Goal: Task Accomplishment & Management: Use online tool/utility

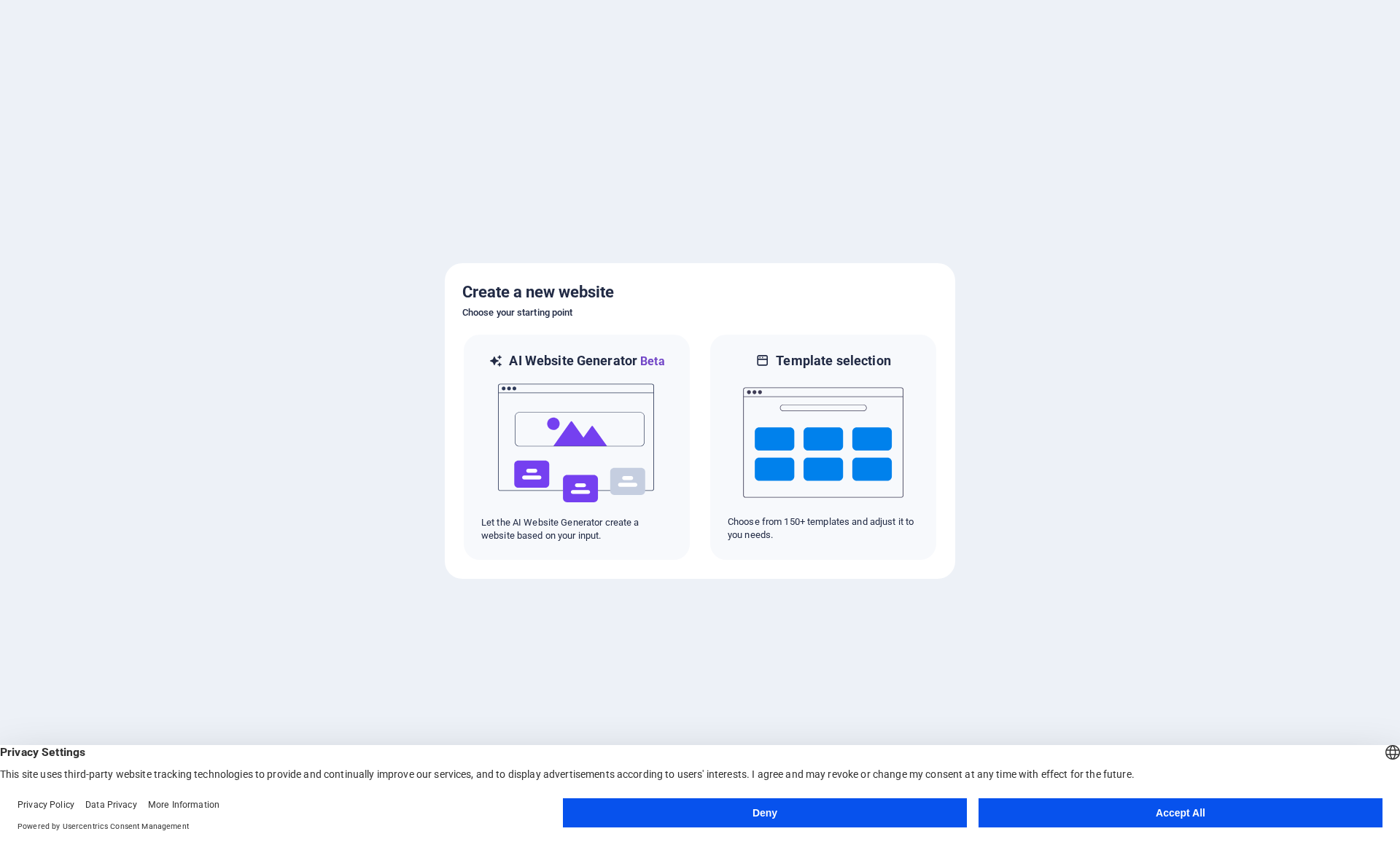
click at [1109, 815] on button "Accept All" at bounding box center [1181, 813] width 404 height 29
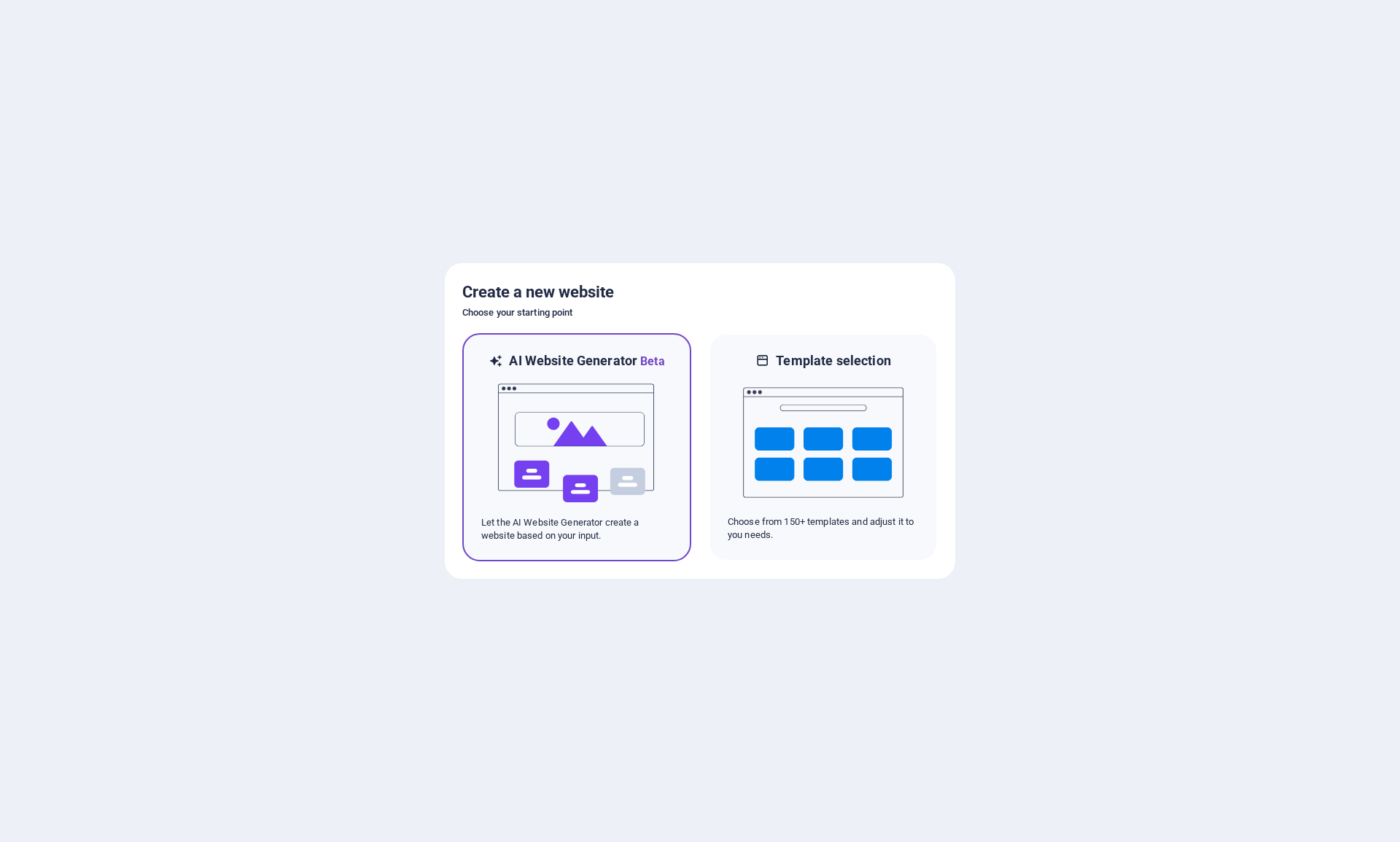
click at [578, 441] on img at bounding box center [577, 444] width 160 height 146
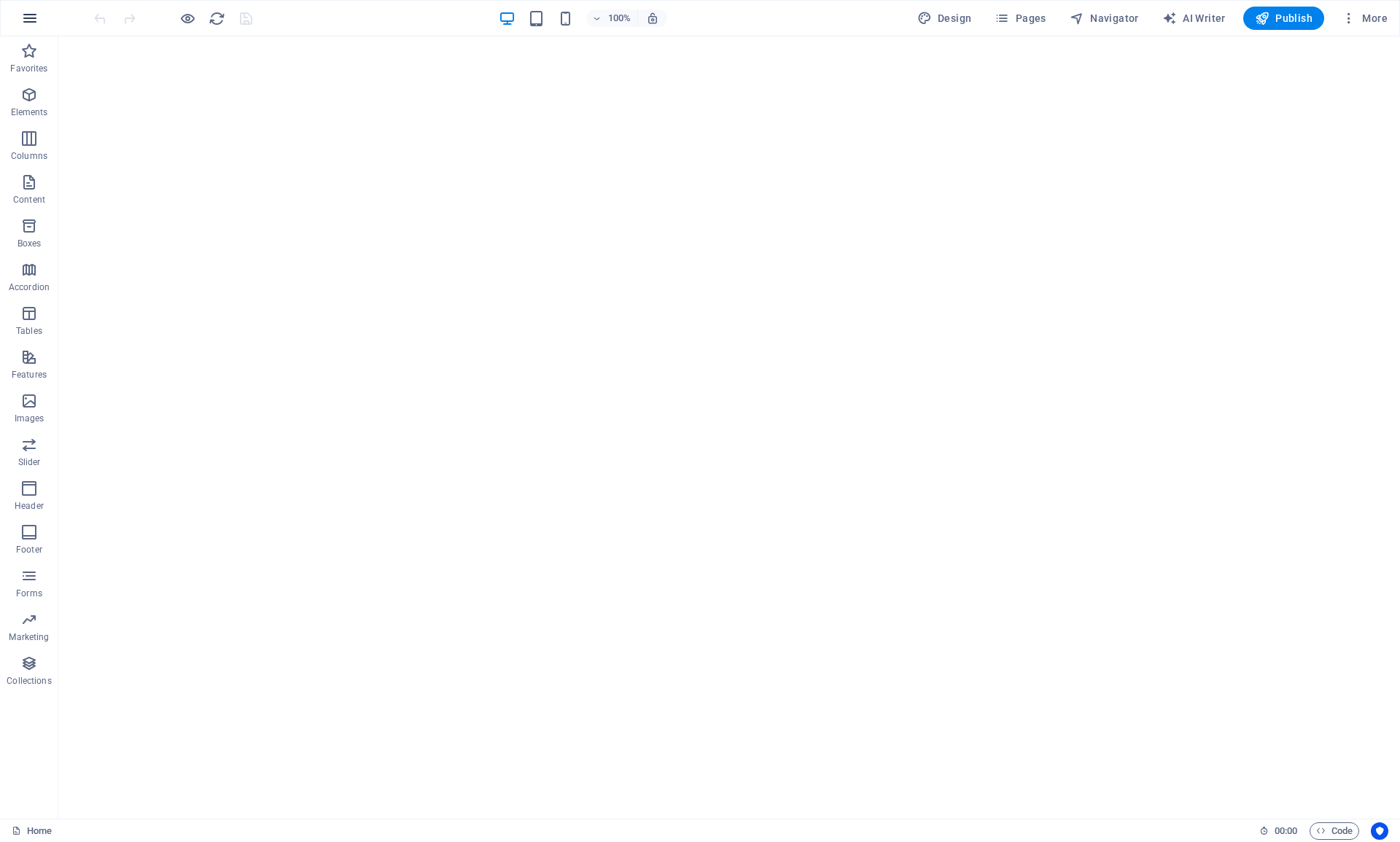
click at [28, 17] on icon "button" at bounding box center [29, 18] width 17 height 17
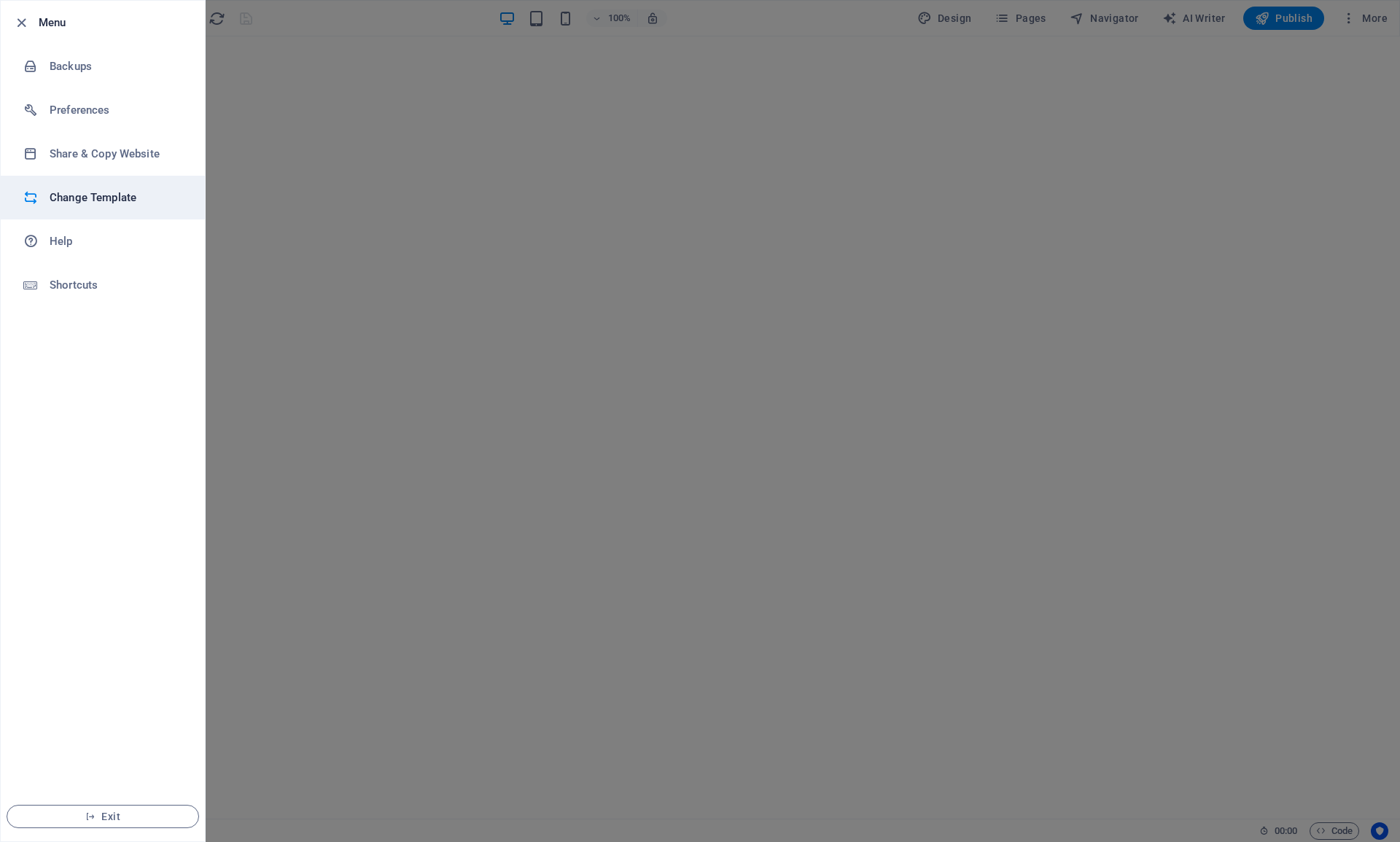
click at [80, 191] on h6 "Change Template" at bounding box center [117, 197] width 135 height 17
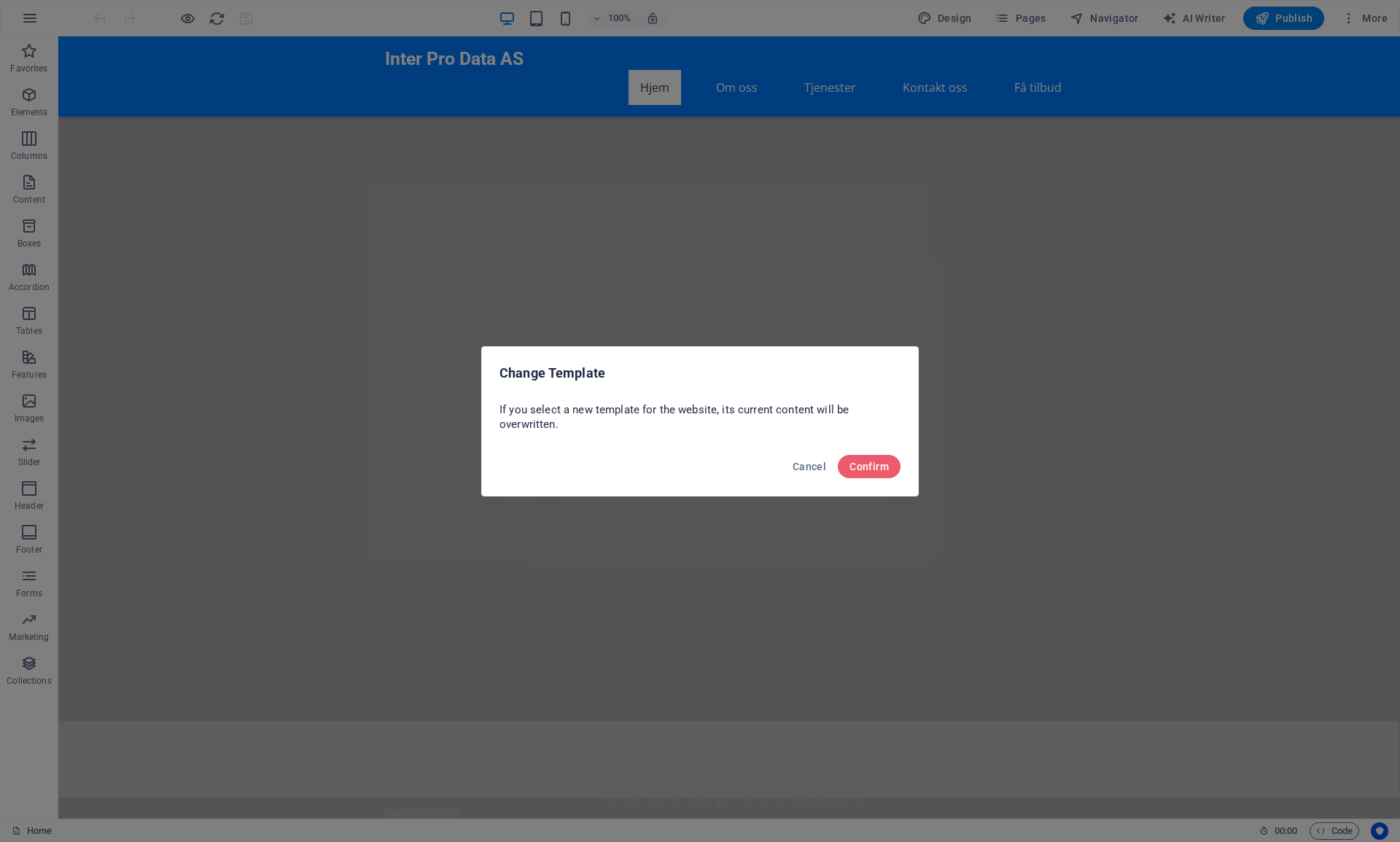
scroll to position [516, 0]
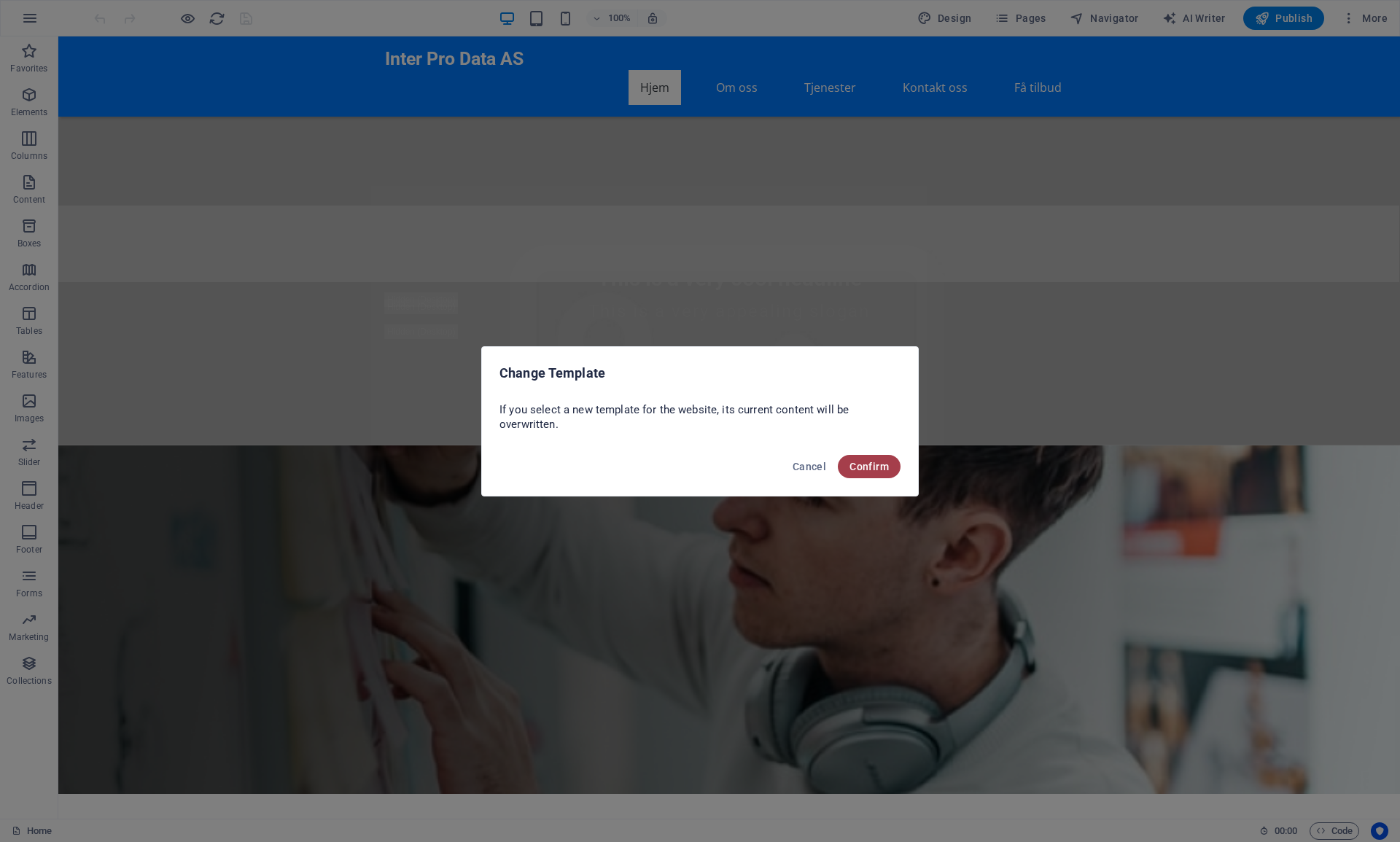
click at [862, 466] on span "Confirm" at bounding box center [870, 467] width 40 height 11
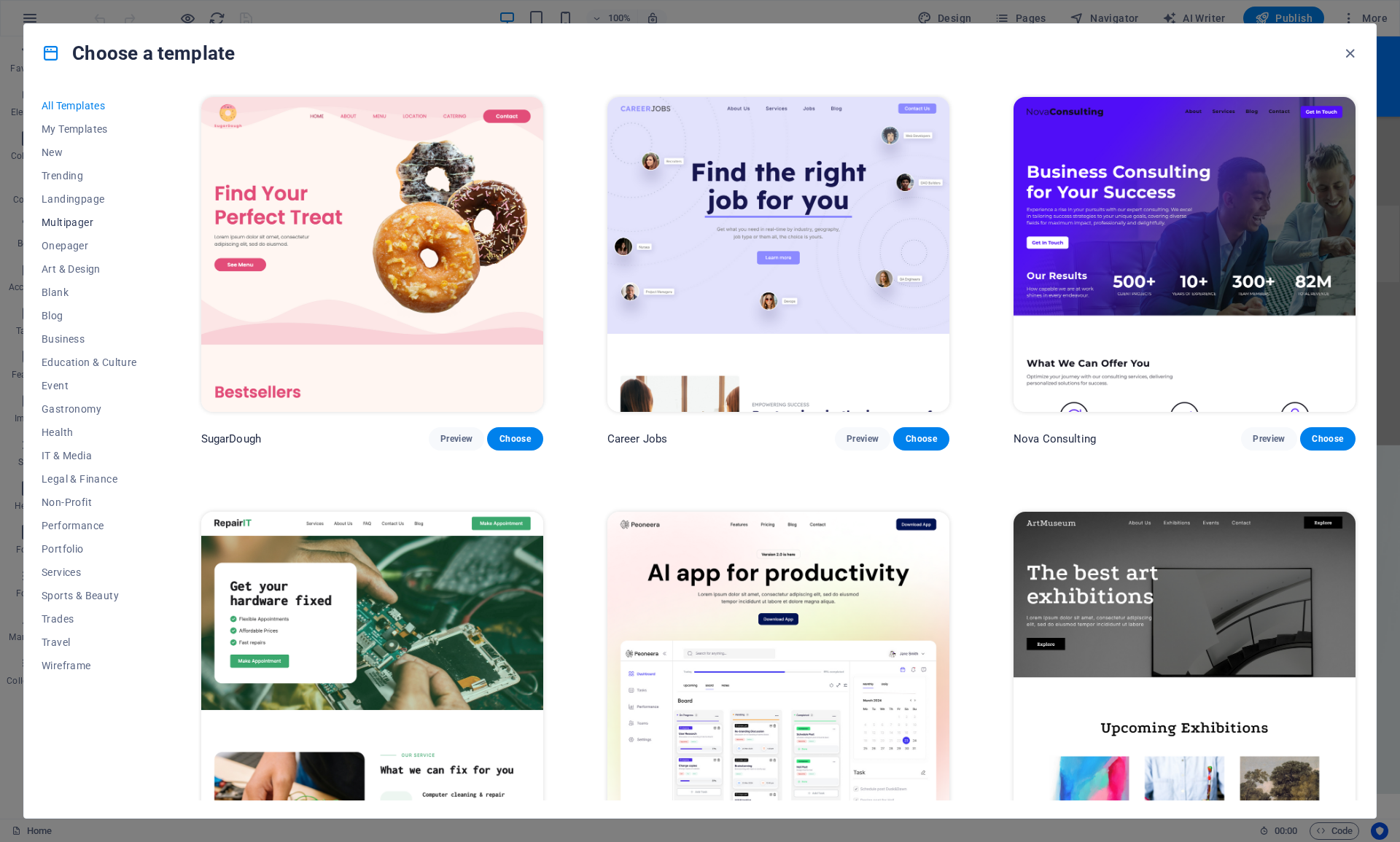
click at [81, 218] on span "Multipager" at bounding box center [89, 222] width 96 height 11
click at [87, 222] on span "Multipager" at bounding box center [89, 222] width 96 height 11
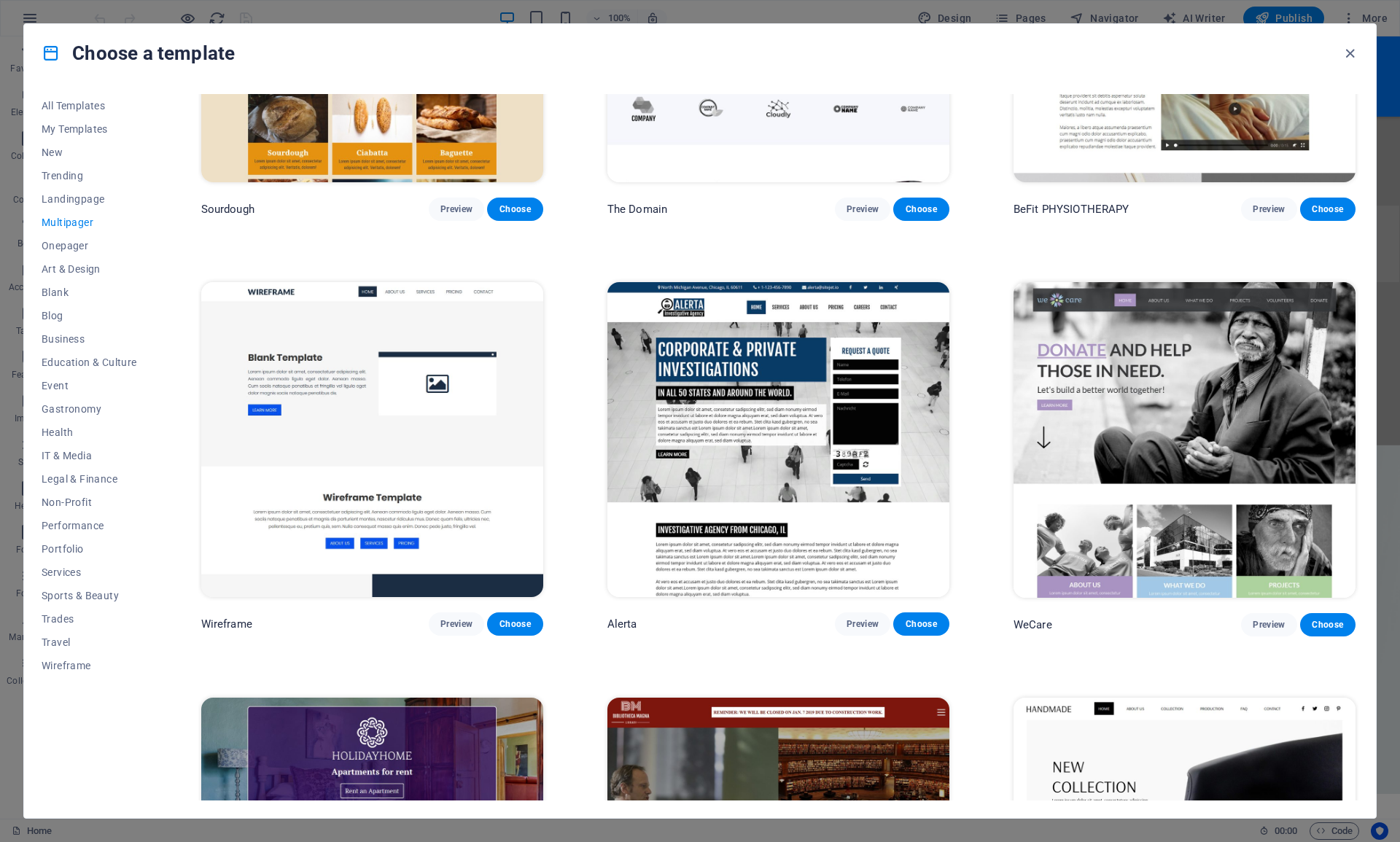
scroll to position [6043, 0]
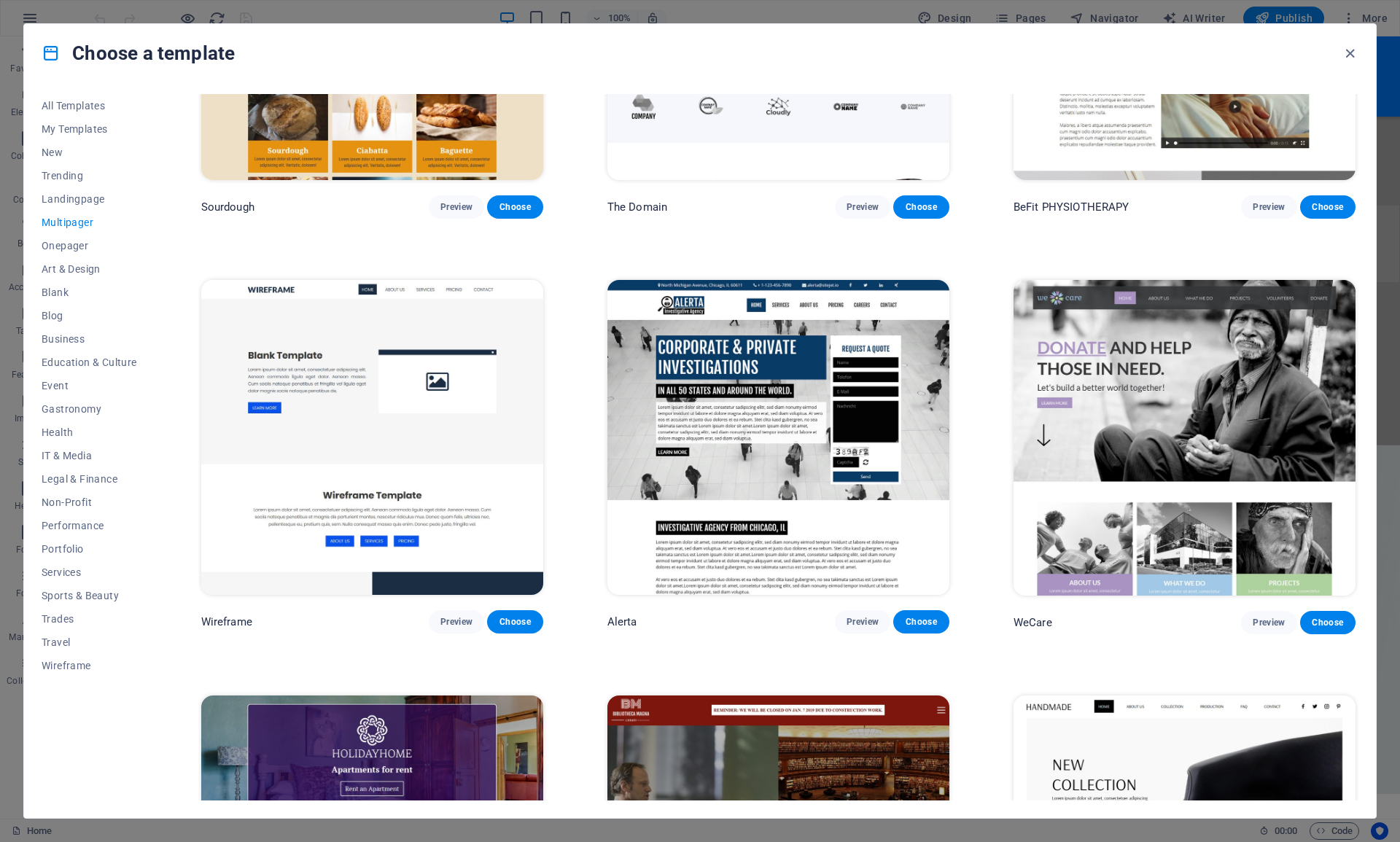
click at [392, 383] on img at bounding box center [372, 437] width 342 height 315
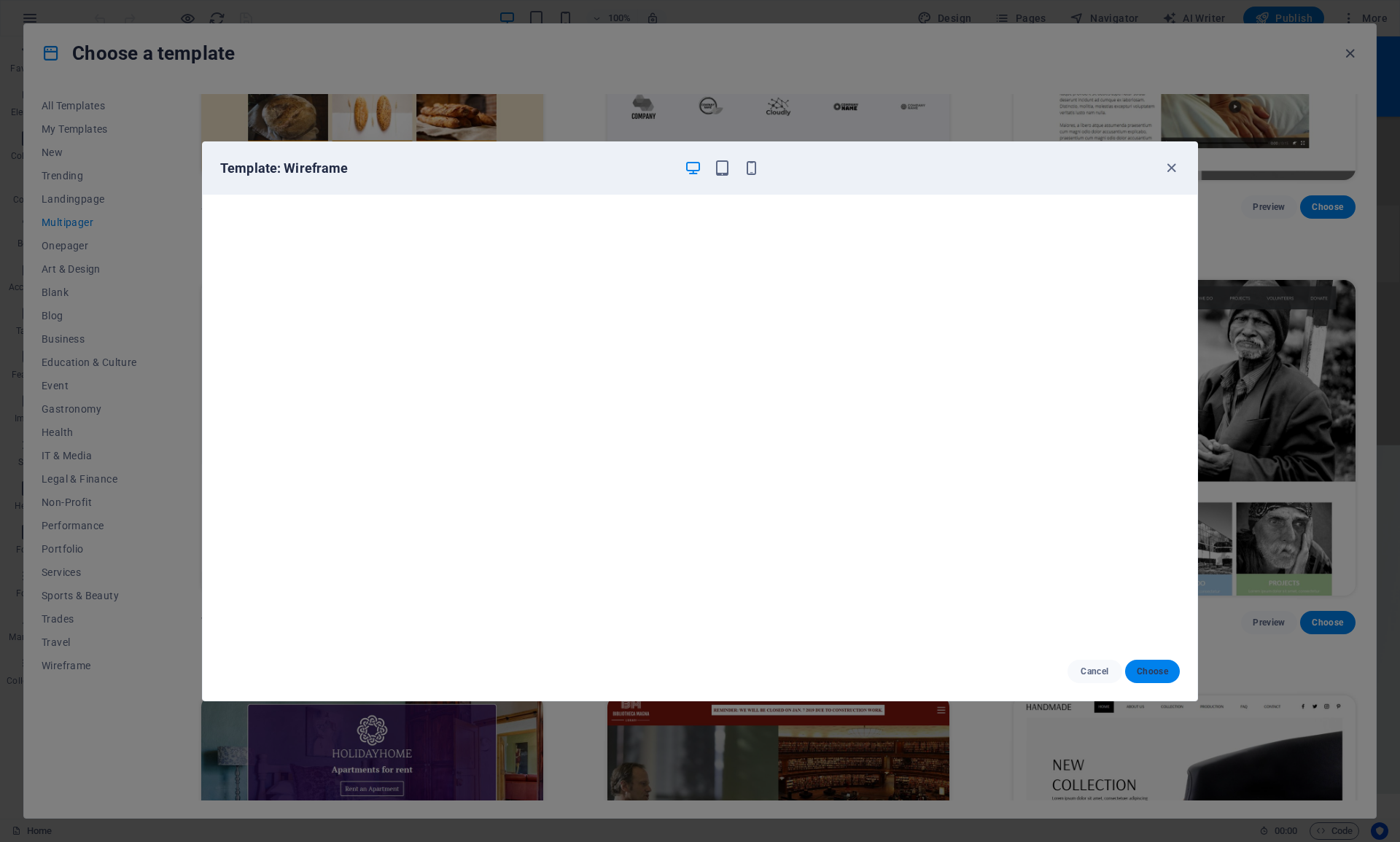
click at [1159, 672] on span "Choose" at bounding box center [1152, 671] width 31 height 11
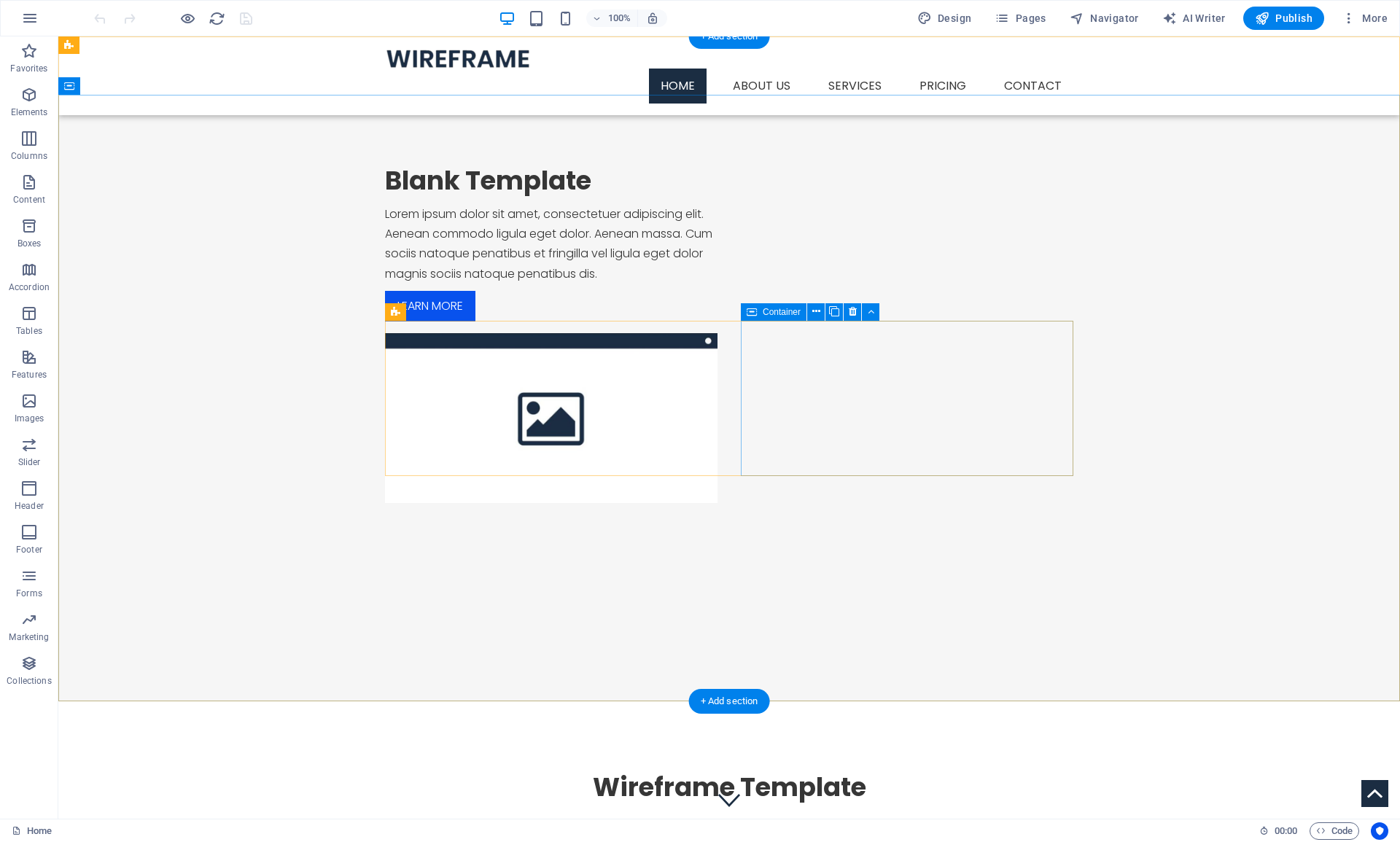
click at [718, 402] on div at bounding box center [551, 417] width 333 height 170
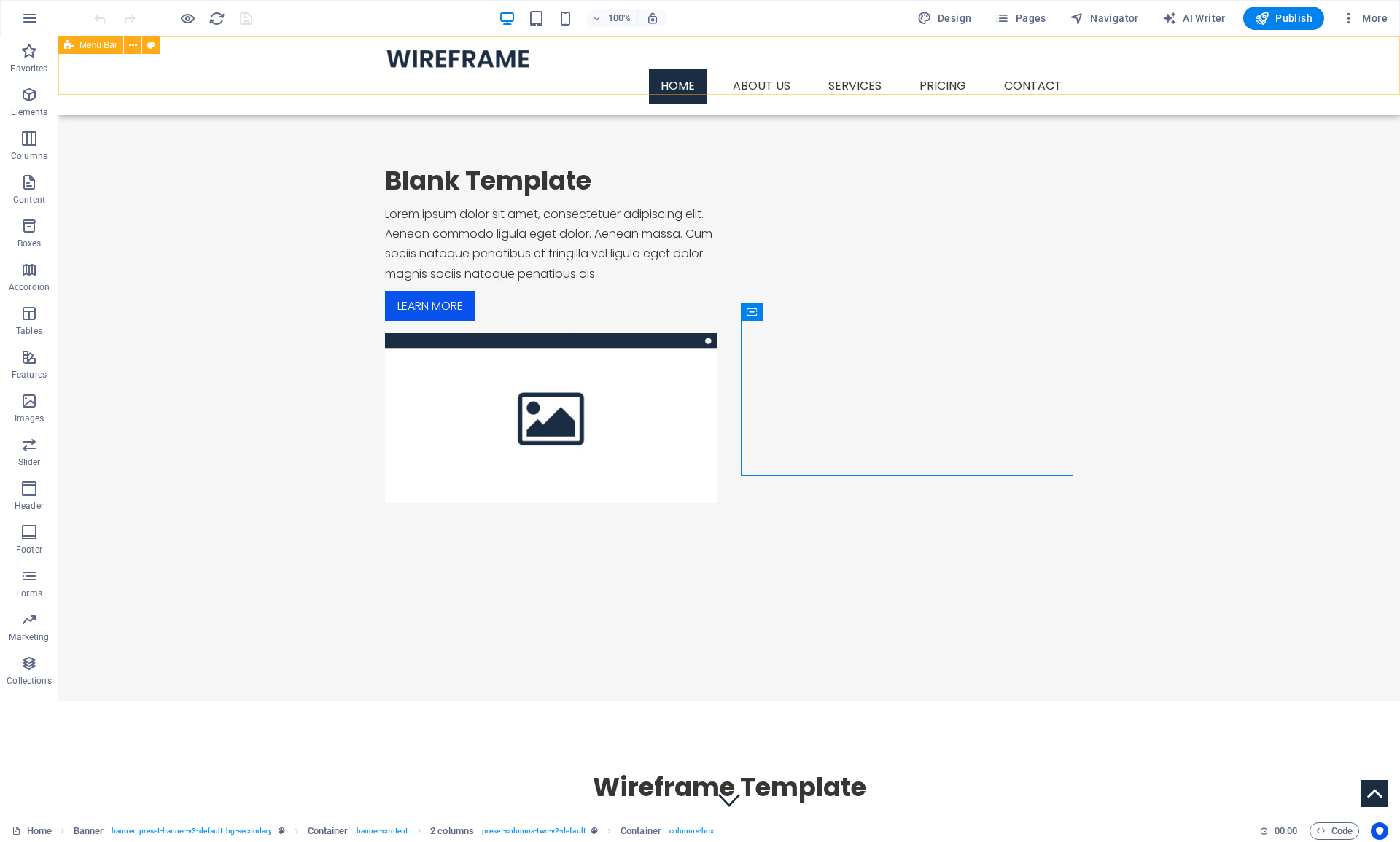
click at [97, 44] on span "Menu Bar" at bounding box center [99, 45] width 38 height 9
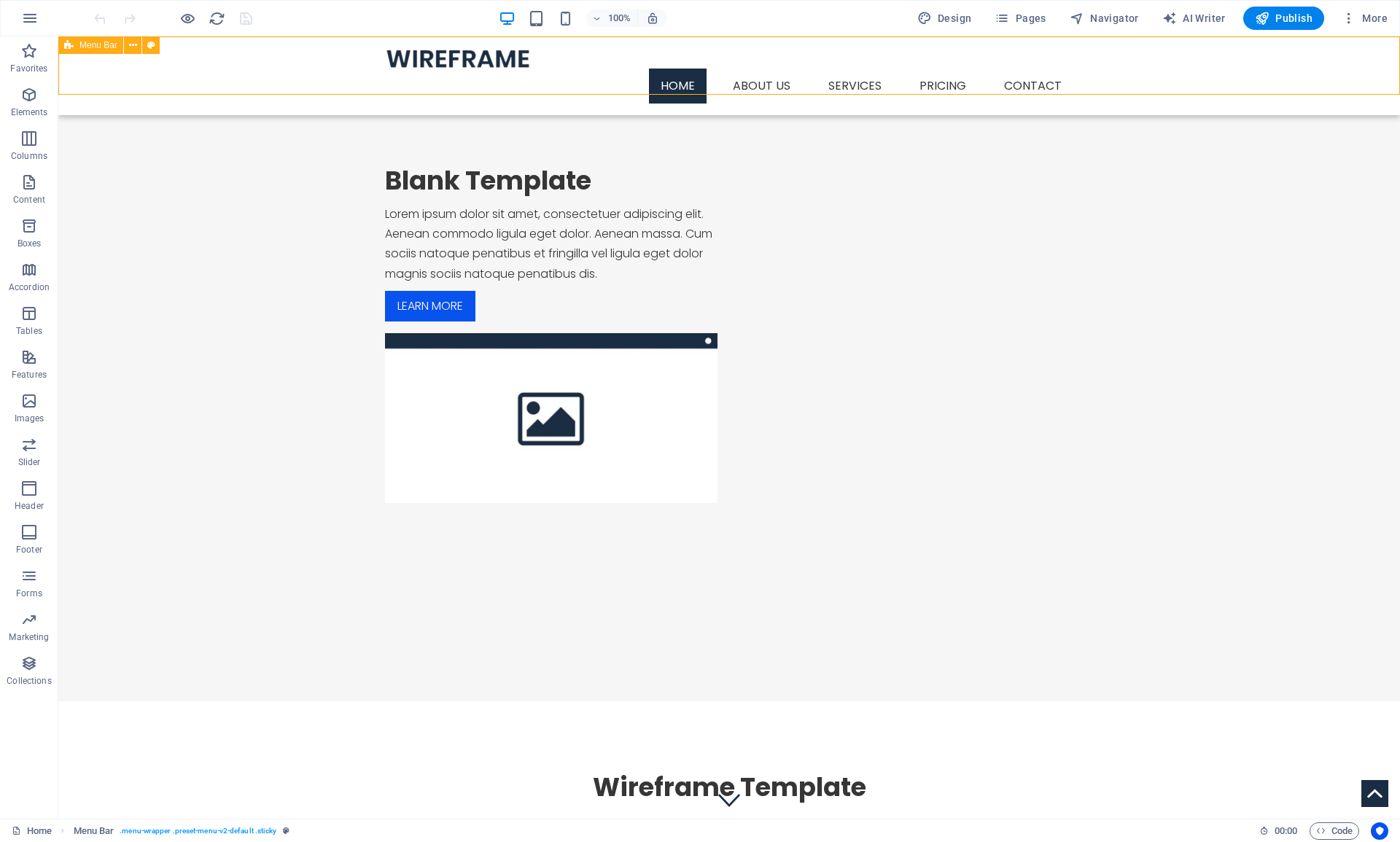
click at [97, 44] on span "Menu Bar" at bounding box center [99, 45] width 38 height 9
select select "header"
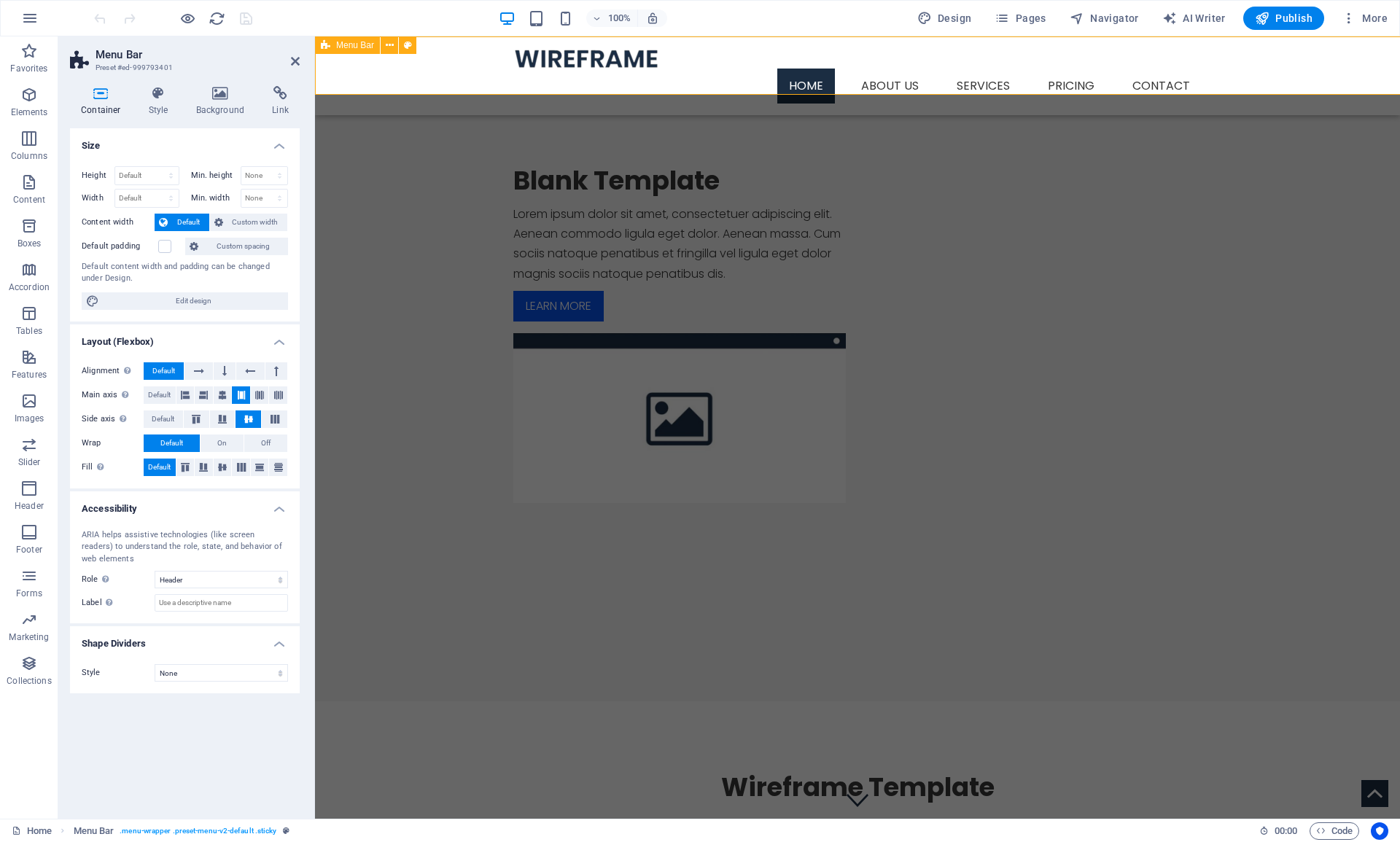
select select "rem"
click at [150, 100] on icon at bounding box center [158, 93] width 42 height 14
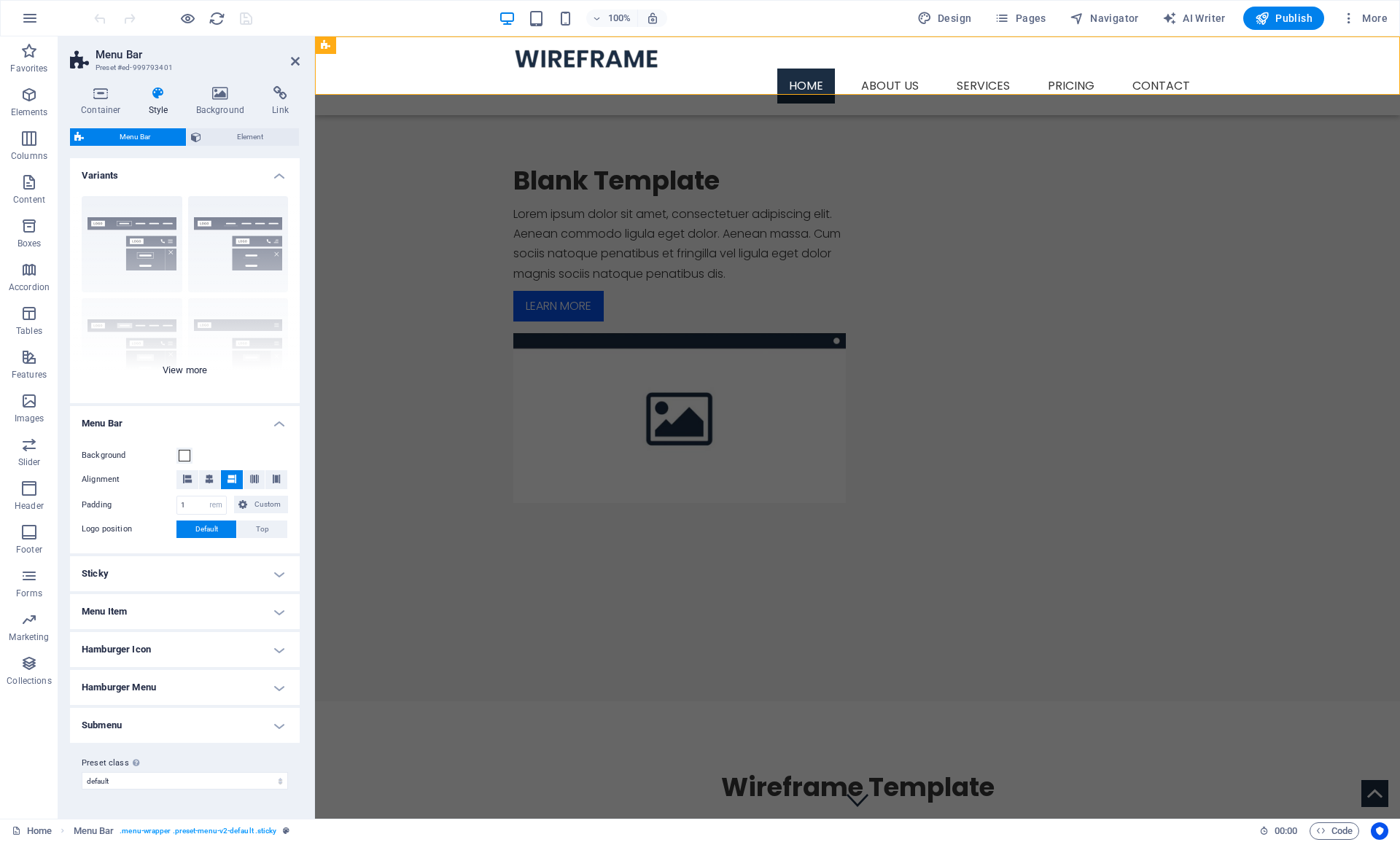
click at [141, 254] on div "Border Centered Default Fixed Loki Trigger Wide XXL" at bounding box center [185, 294] width 230 height 219
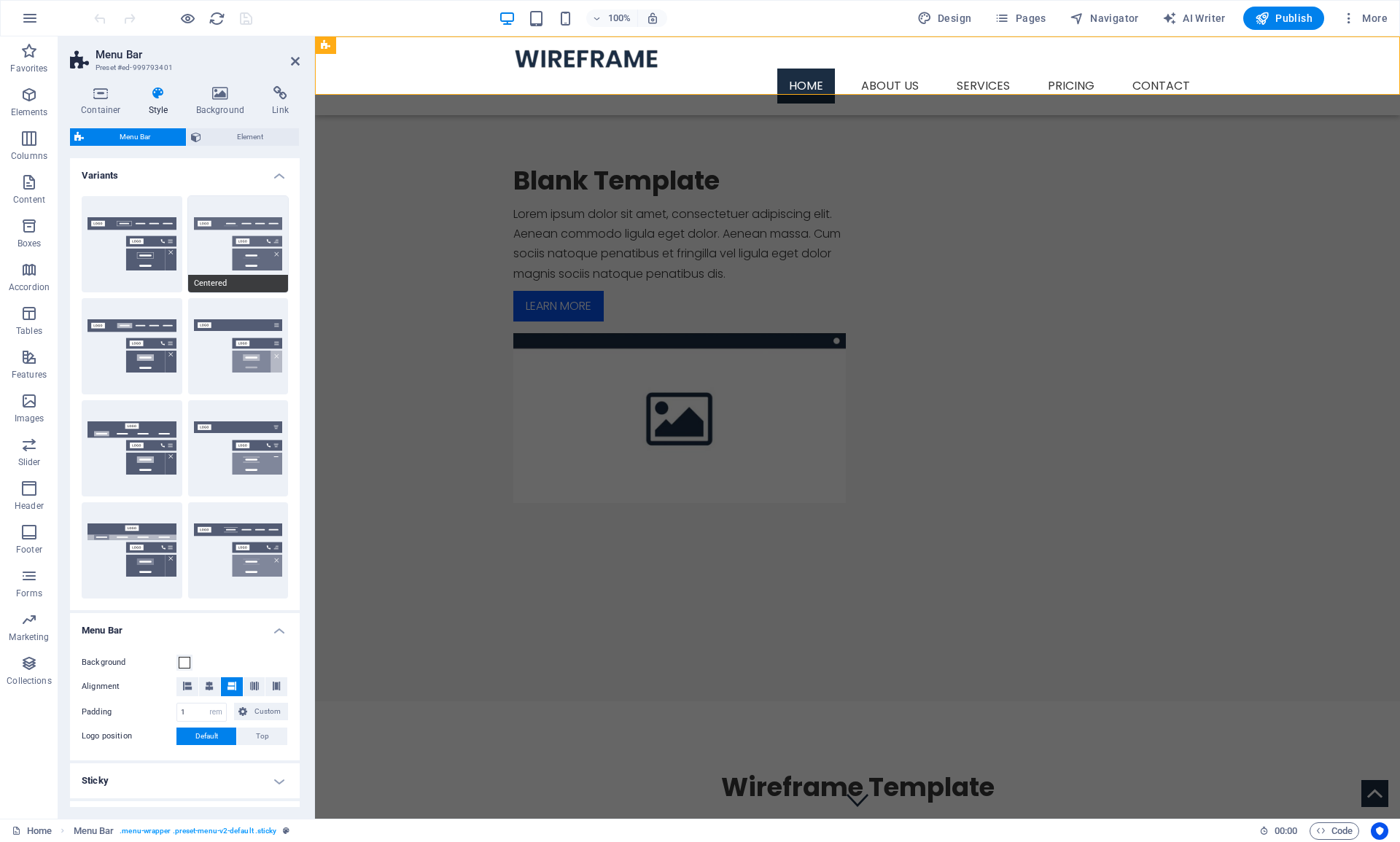
click at [232, 250] on button "Centered" at bounding box center [238, 245] width 101 height 97
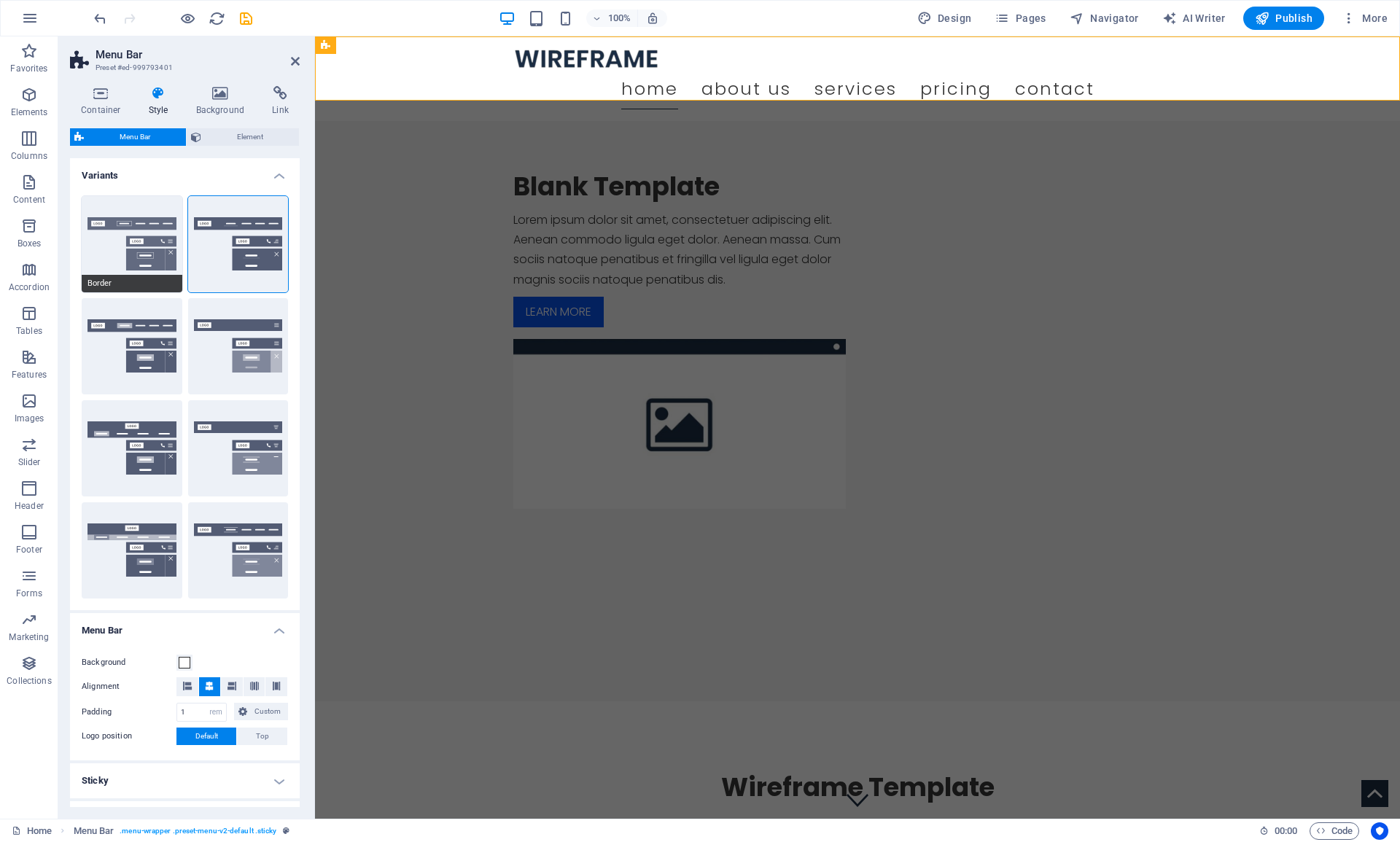
click at [132, 247] on button "Border" at bounding box center [132, 245] width 101 height 97
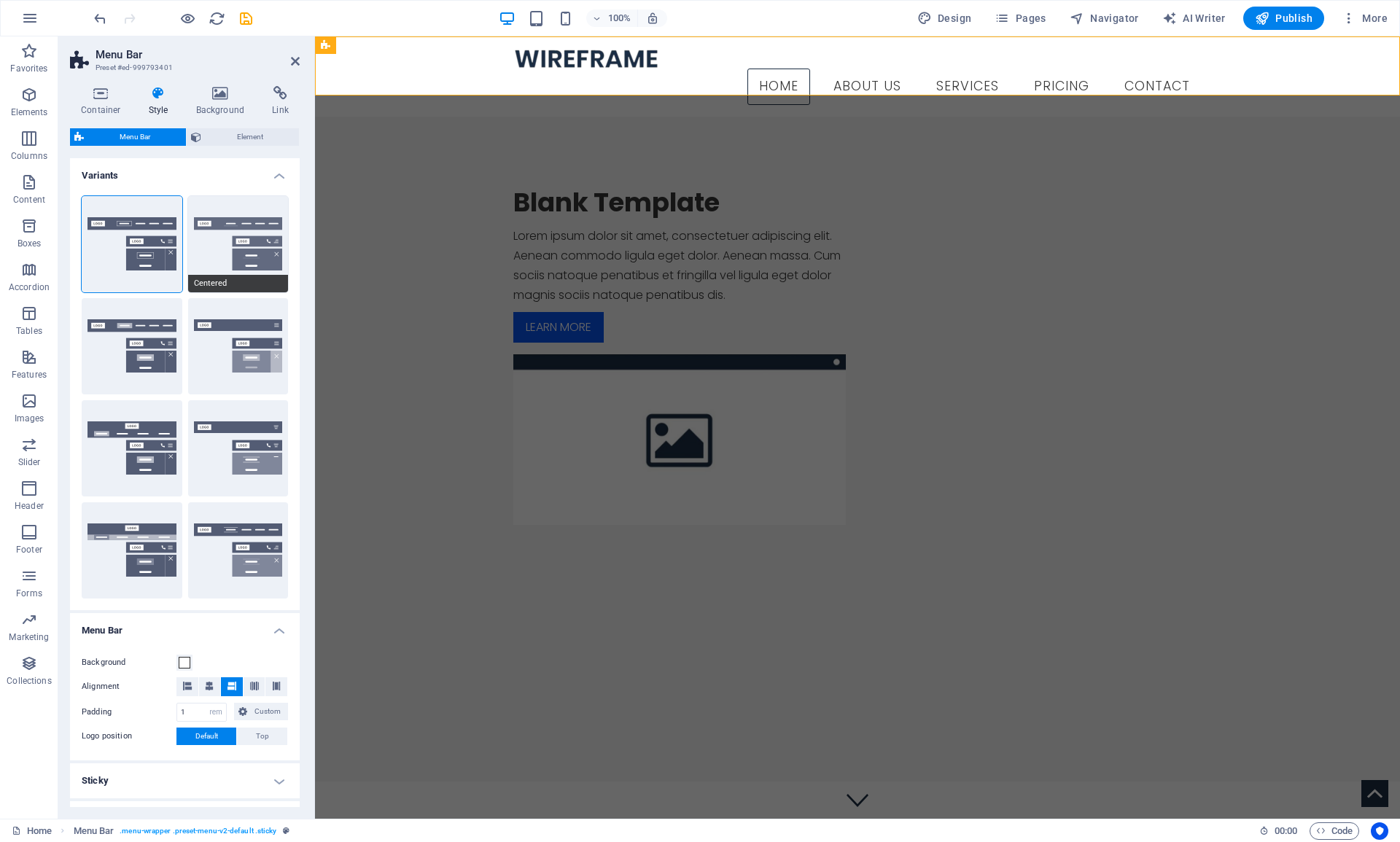
click at [219, 254] on button "Centered" at bounding box center [238, 245] width 101 height 97
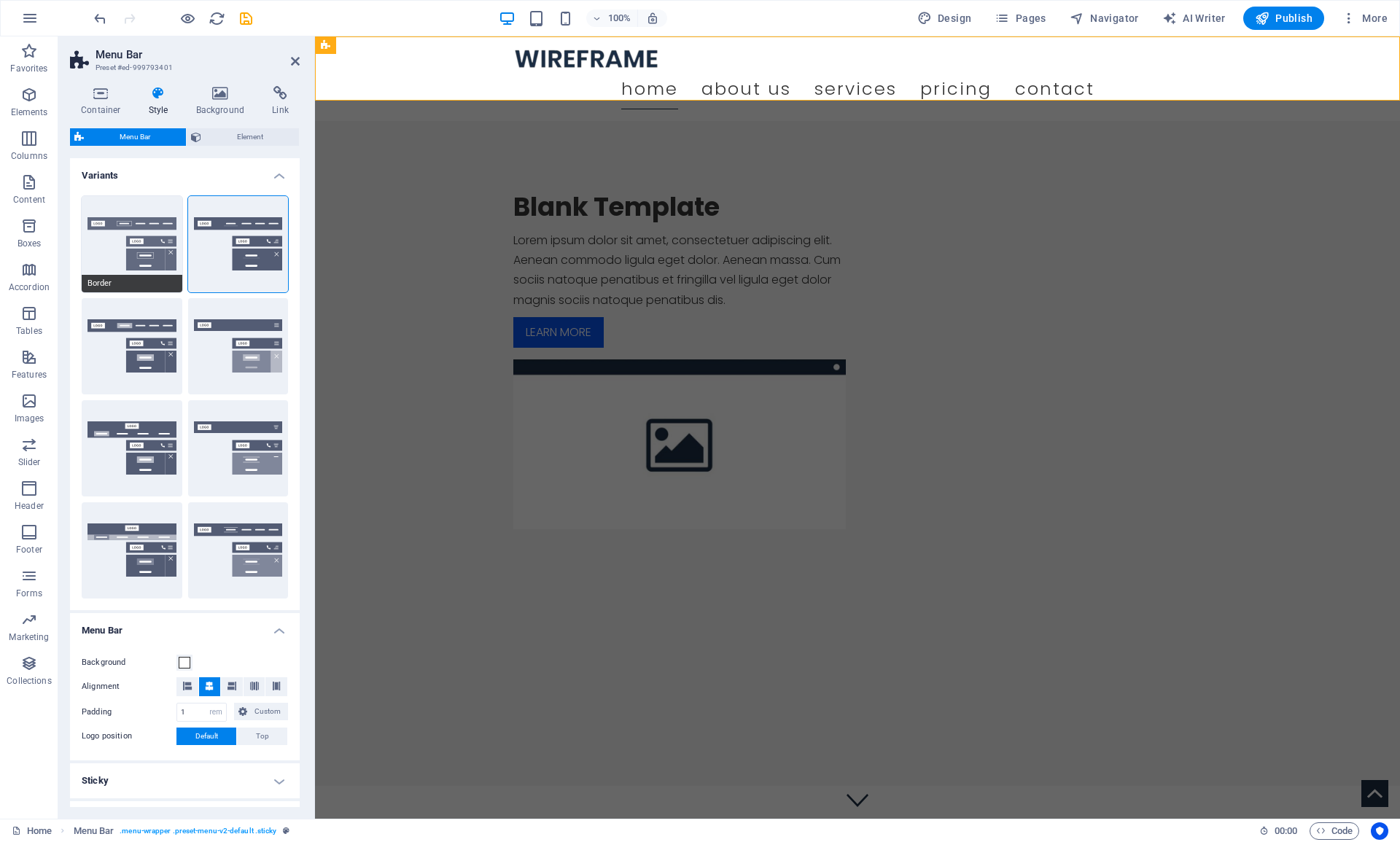
click at [138, 250] on button "Border" at bounding box center [132, 245] width 101 height 97
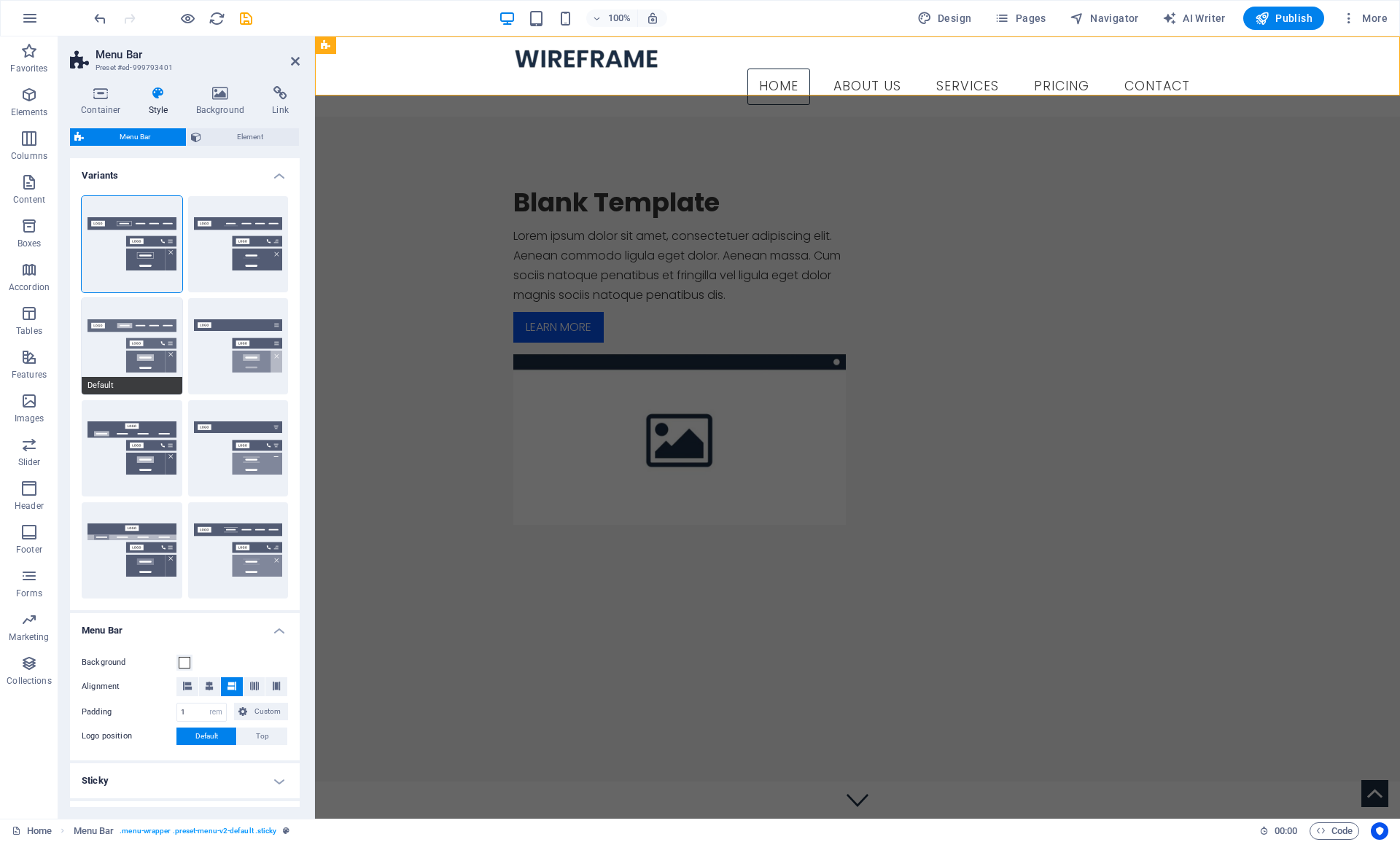
click at [136, 342] on button "Default" at bounding box center [132, 347] width 101 height 97
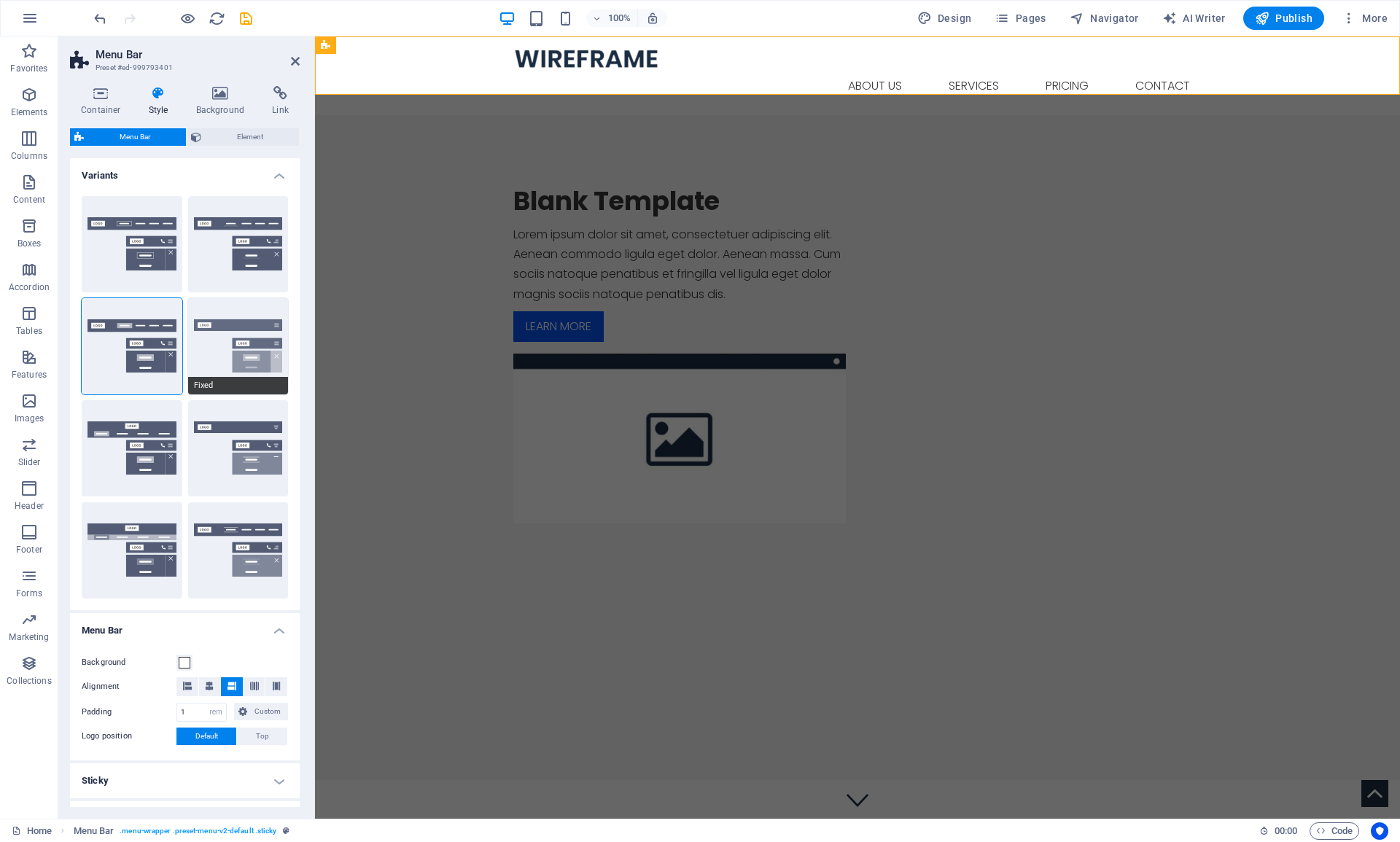
click at [226, 365] on button "Fixed" at bounding box center [238, 347] width 101 height 97
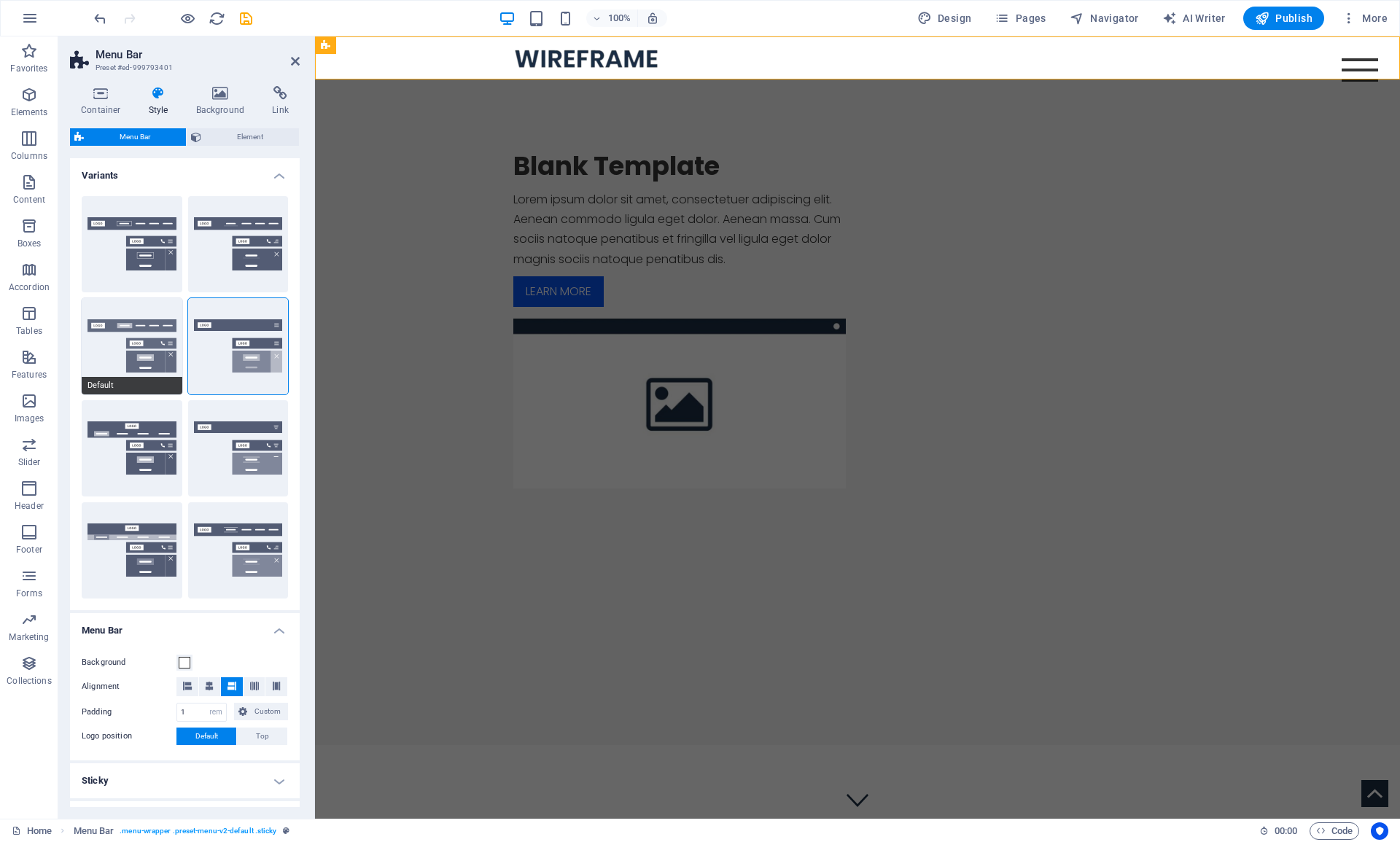
click at [162, 349] on button "Default" at bounding box center [132, 347] width 101 height 97
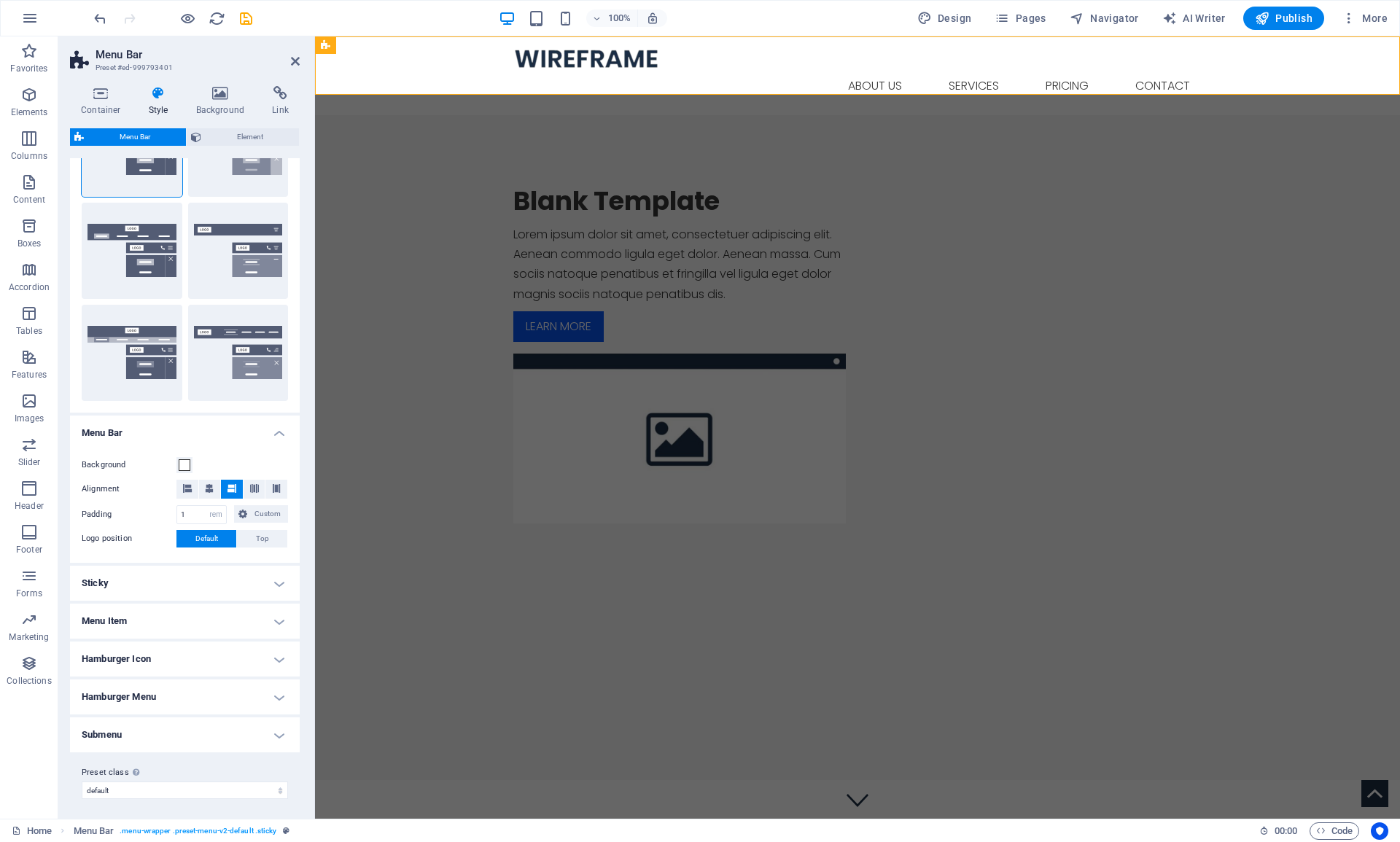
scroll to position [200, 0]
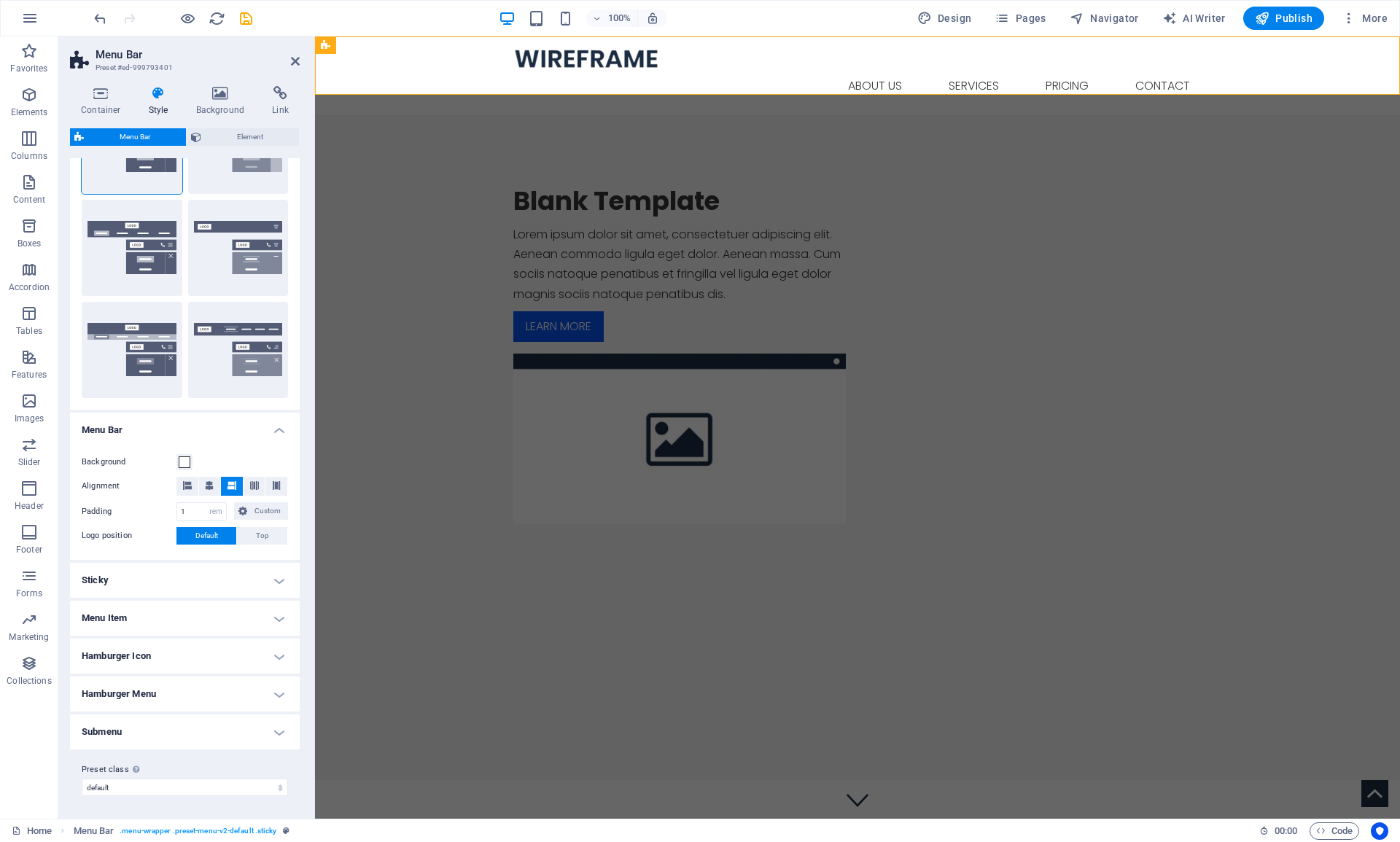
click at [176, 576] on h4 "Sticky" at bounding box center [185, 580] width 230 height 35
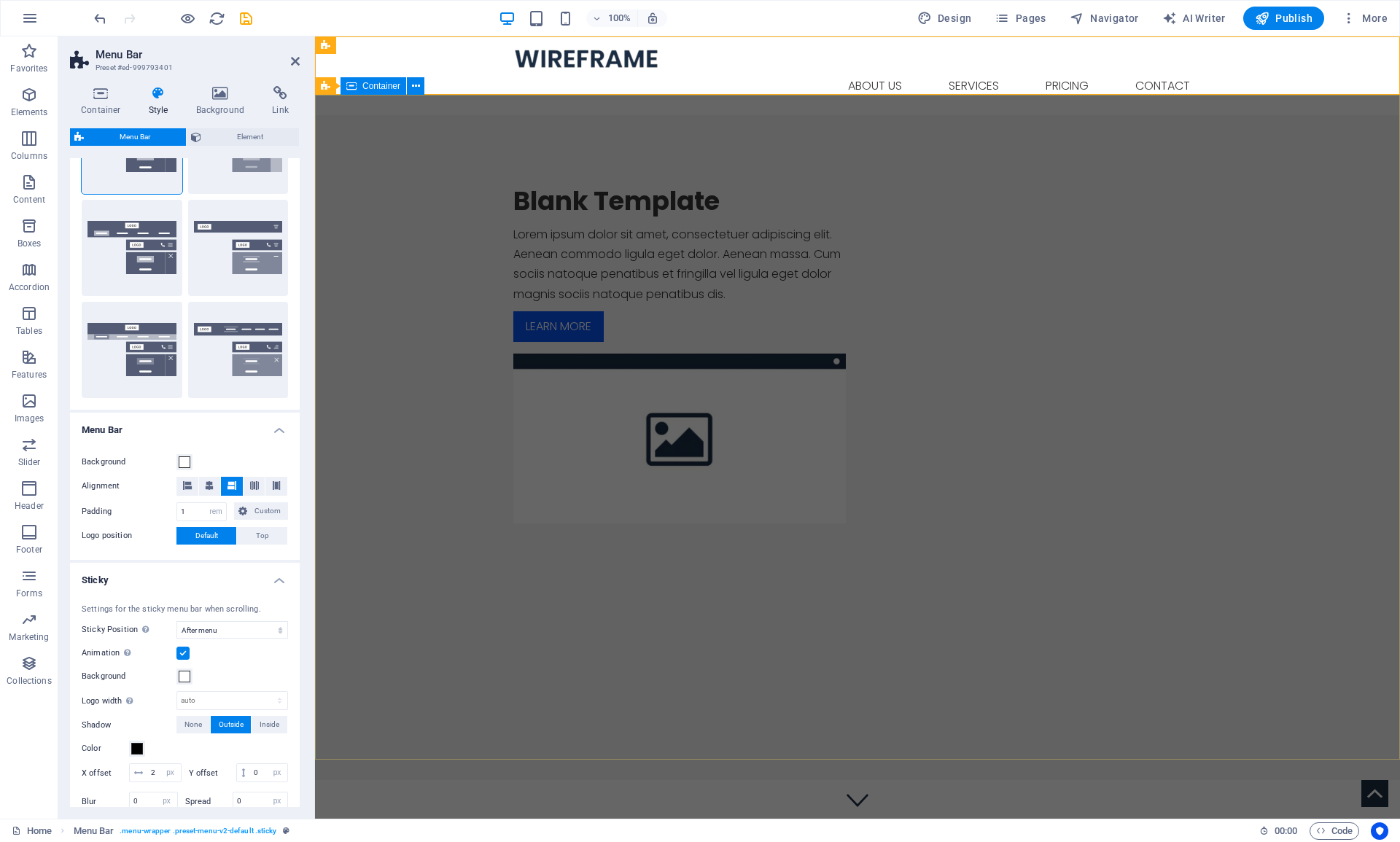
click at [368, 561] on div "Blank Template Lorem ipsum dolor sit amet, consectetuer adipiscing elit. Aenean…" at bounding box center [857, 354] width 1085 height 478
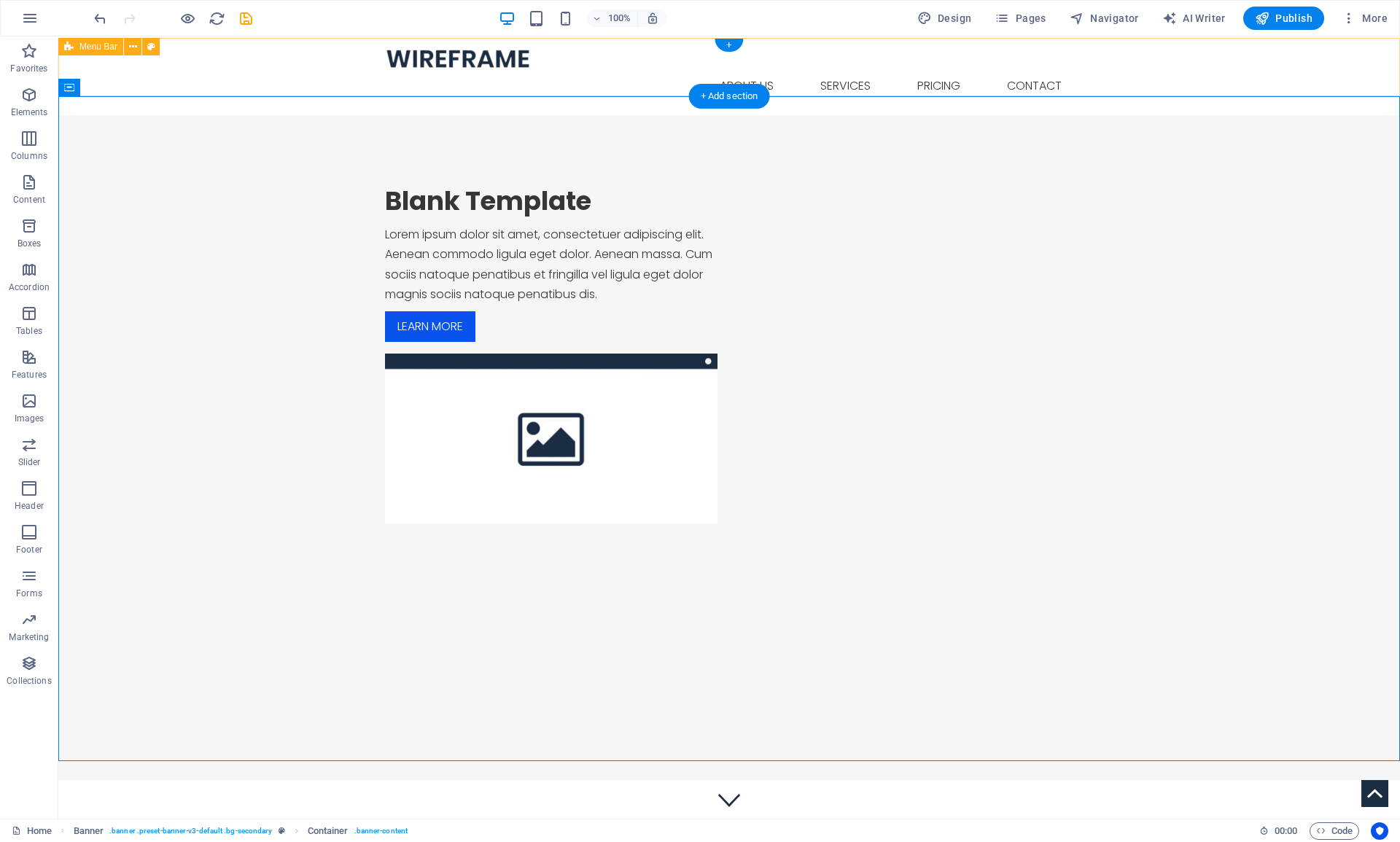
scroll to position [0, 0]
click at [30, 18] on icon "button" at bounding box center [29, 18] width 17 height 17
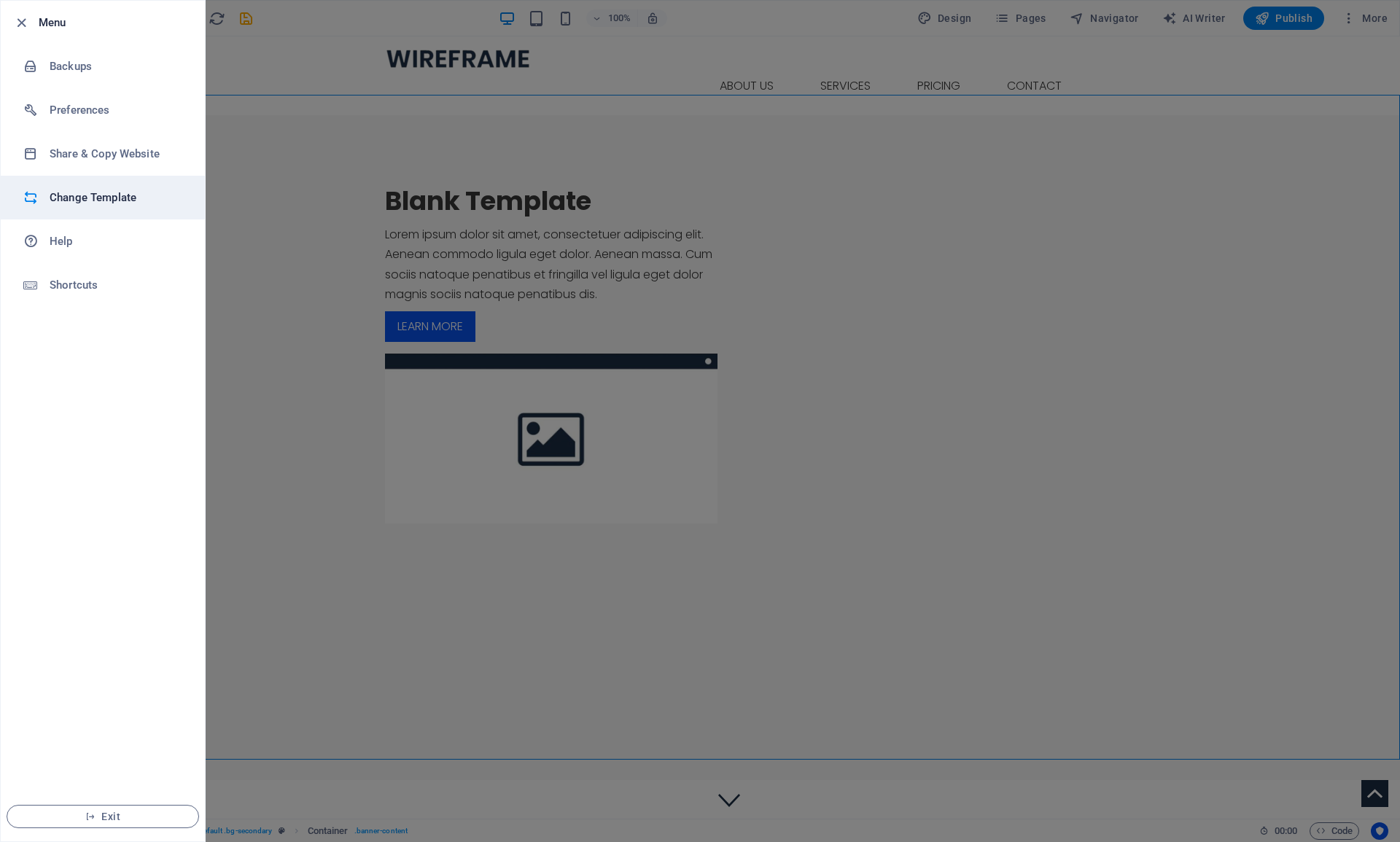
click at [79, 197] on h6 "Change Template" at bounding box center [117, 197] width 135 height 17
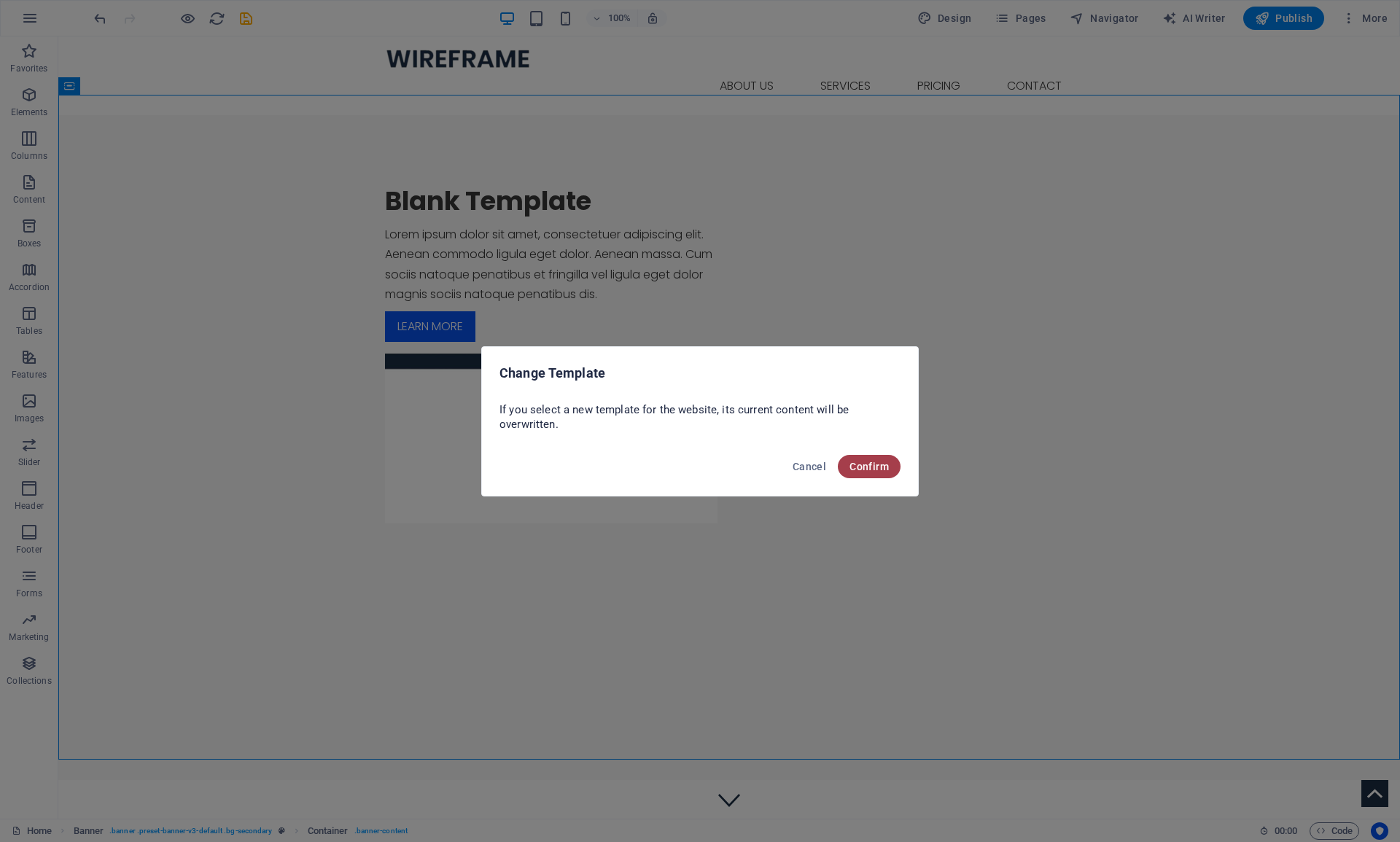
click at [859, 469] on span "Confirm" at bounding box center [870, 467] width 40 height 11
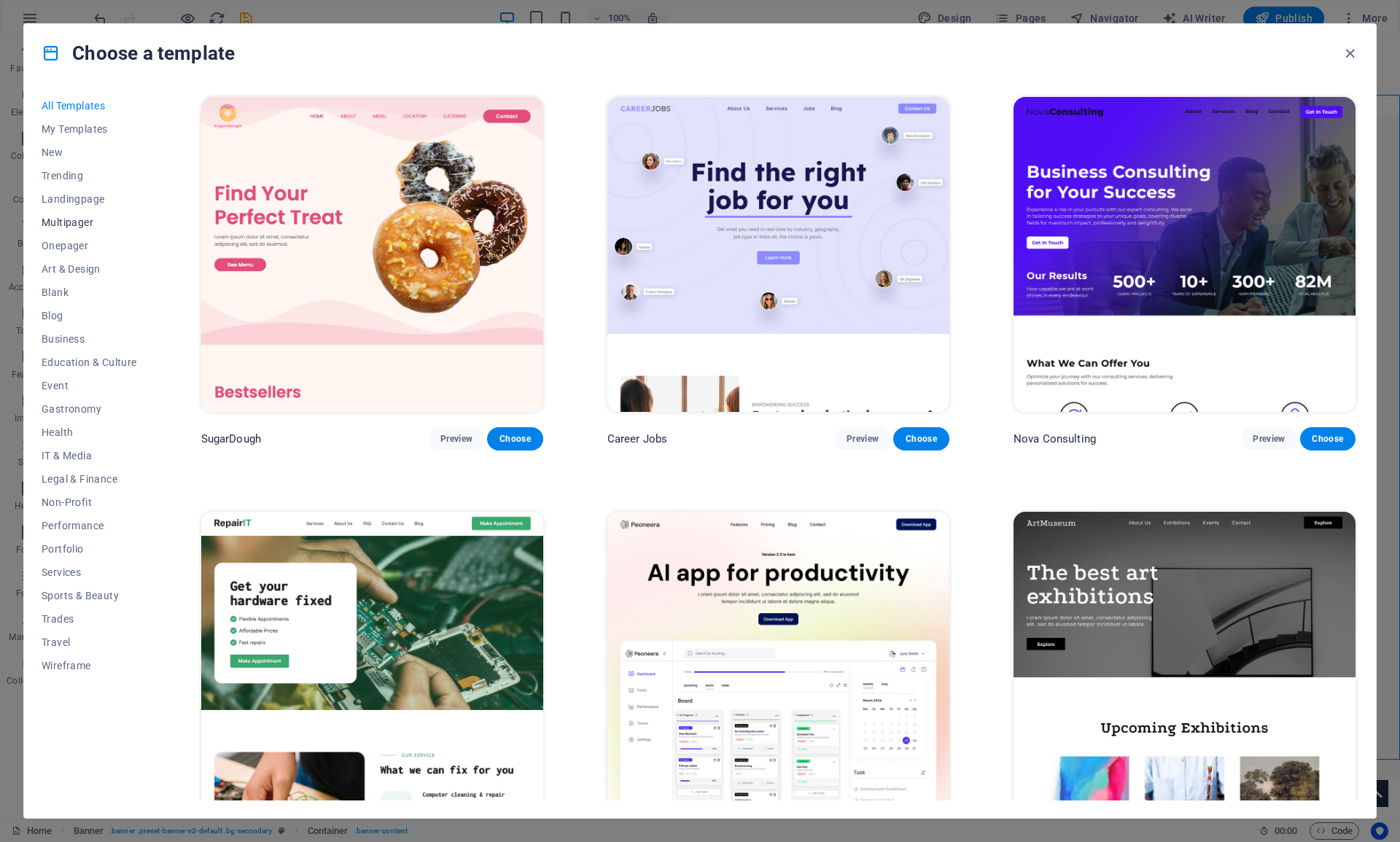
click at [79, 220] on span "Multipager" at bounding box center [89, 222] width 96 height 11
click at [1253, 434] on span "Preview" at bounding box center [1269, 439] width 32 height 11
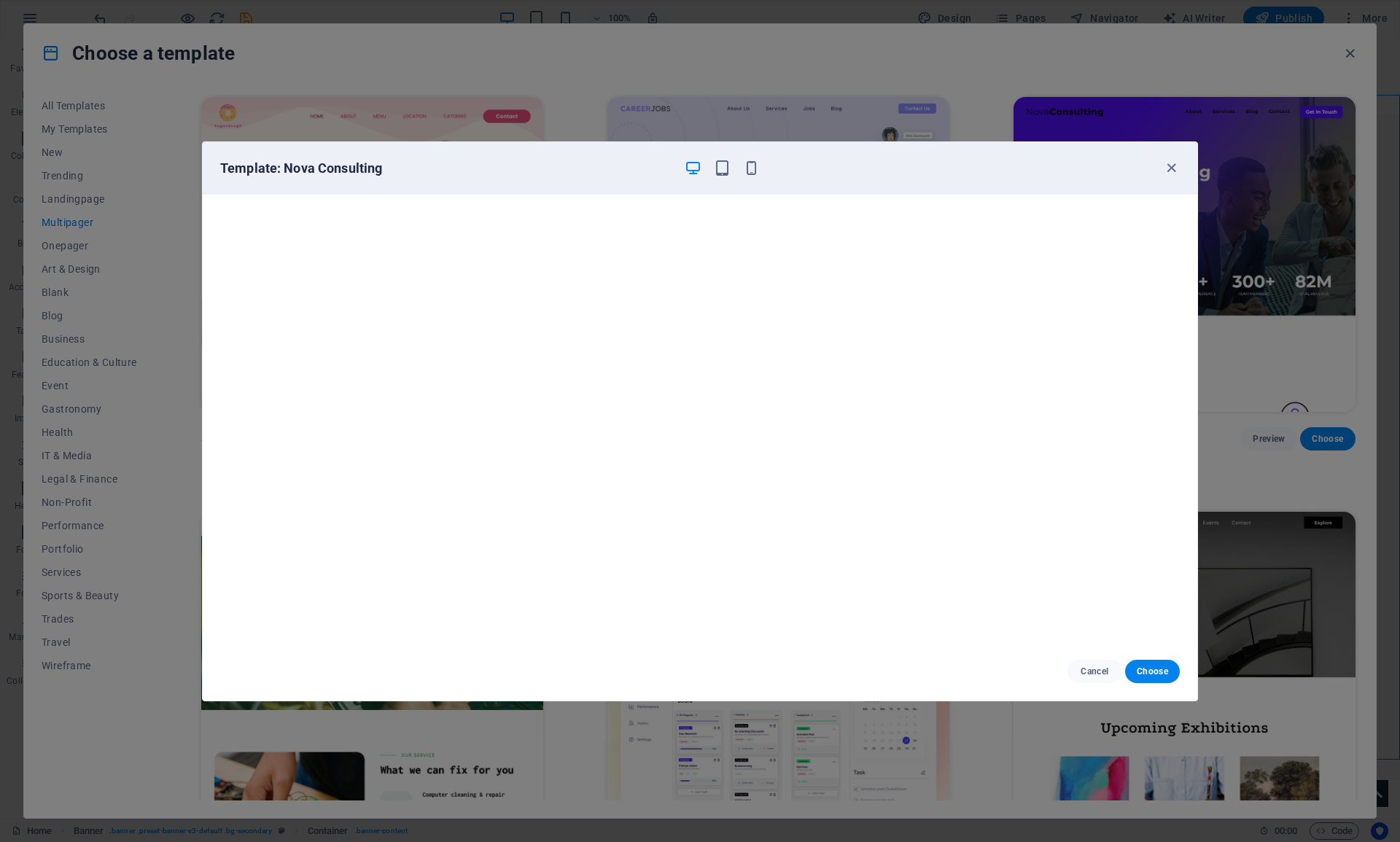
scroll to position [4, 0]
click at [1148, 669] on span "Choose" at bounding box center [1152, 671] width 31 height 11
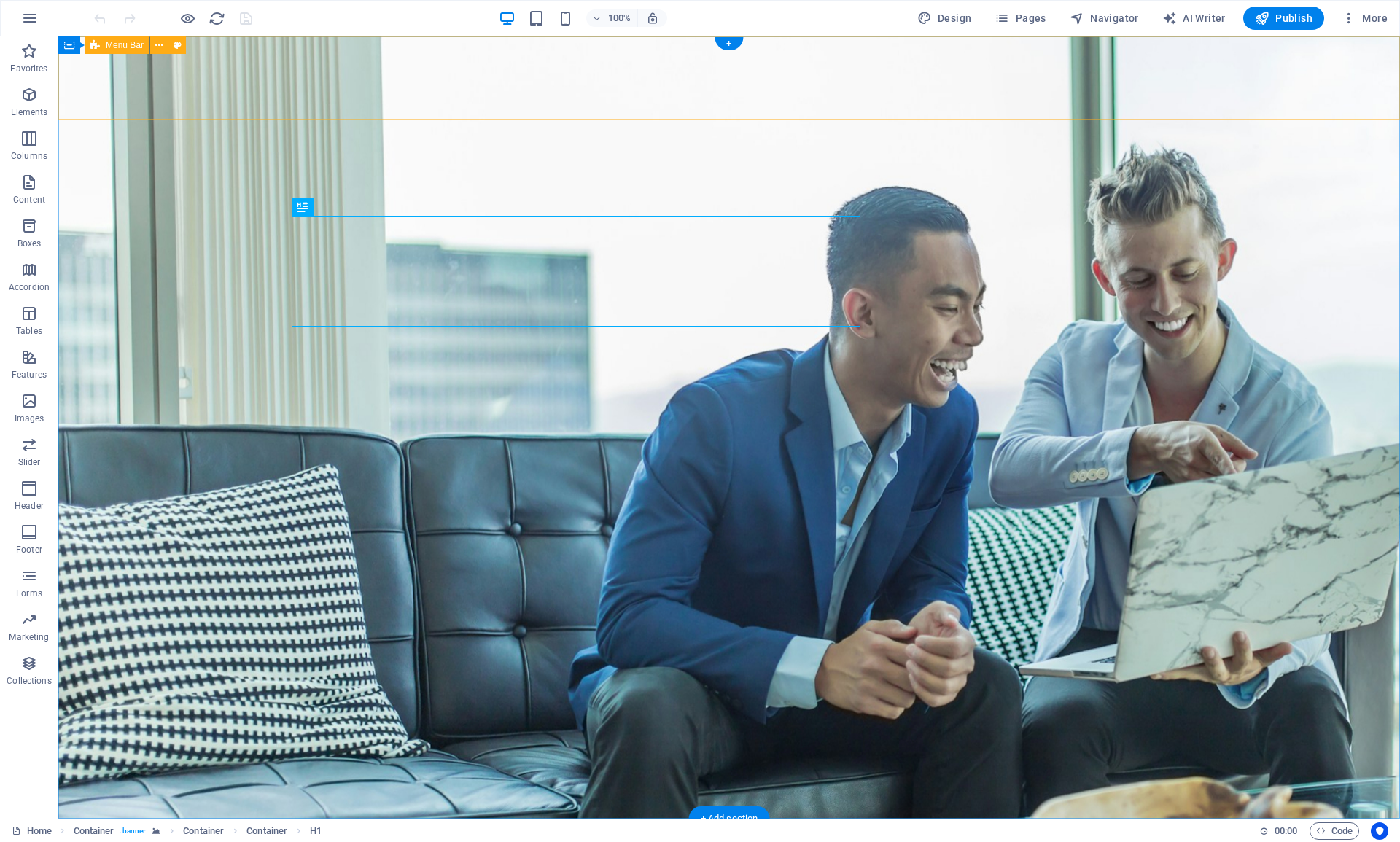
click at [106, 51] on div "Menu Bar" at bounding box center [117, 45] width 64 height 17
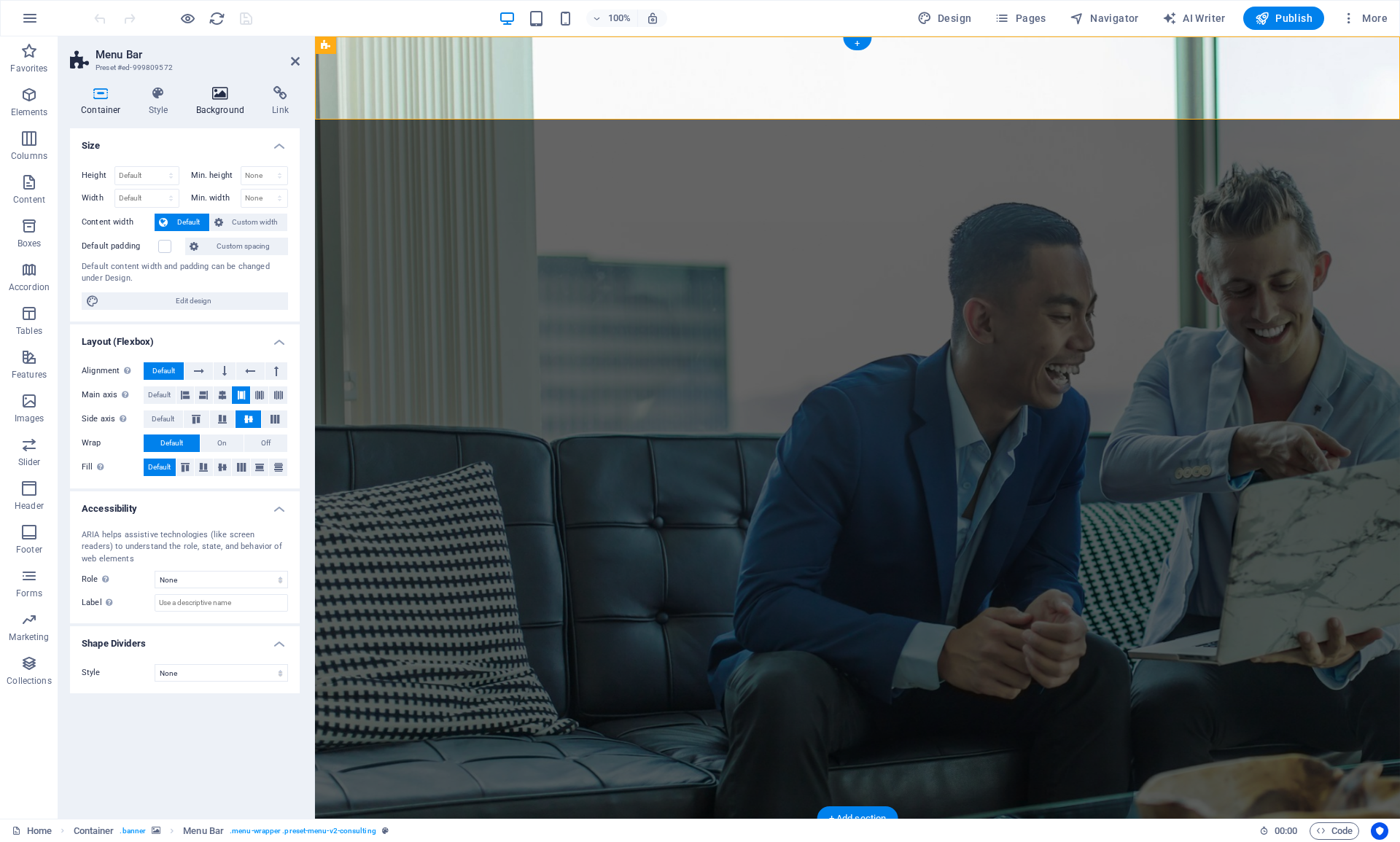
click at [223, 96] on icon at bounding box center [220, 93] width 71 height 14
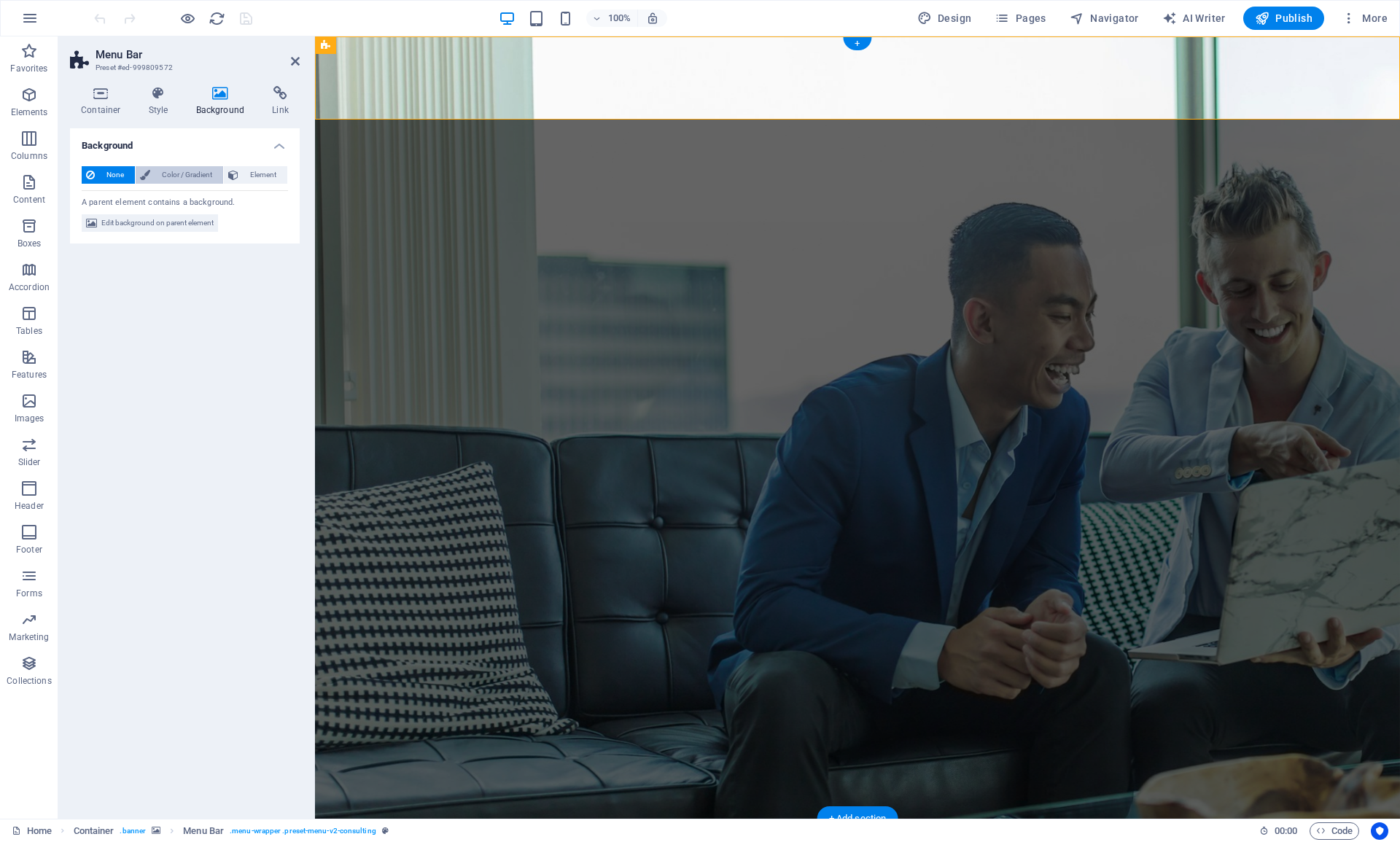
click at [175, 171] on span "Color / Gradient" at bounding box center [187, 174] width 64 height 17
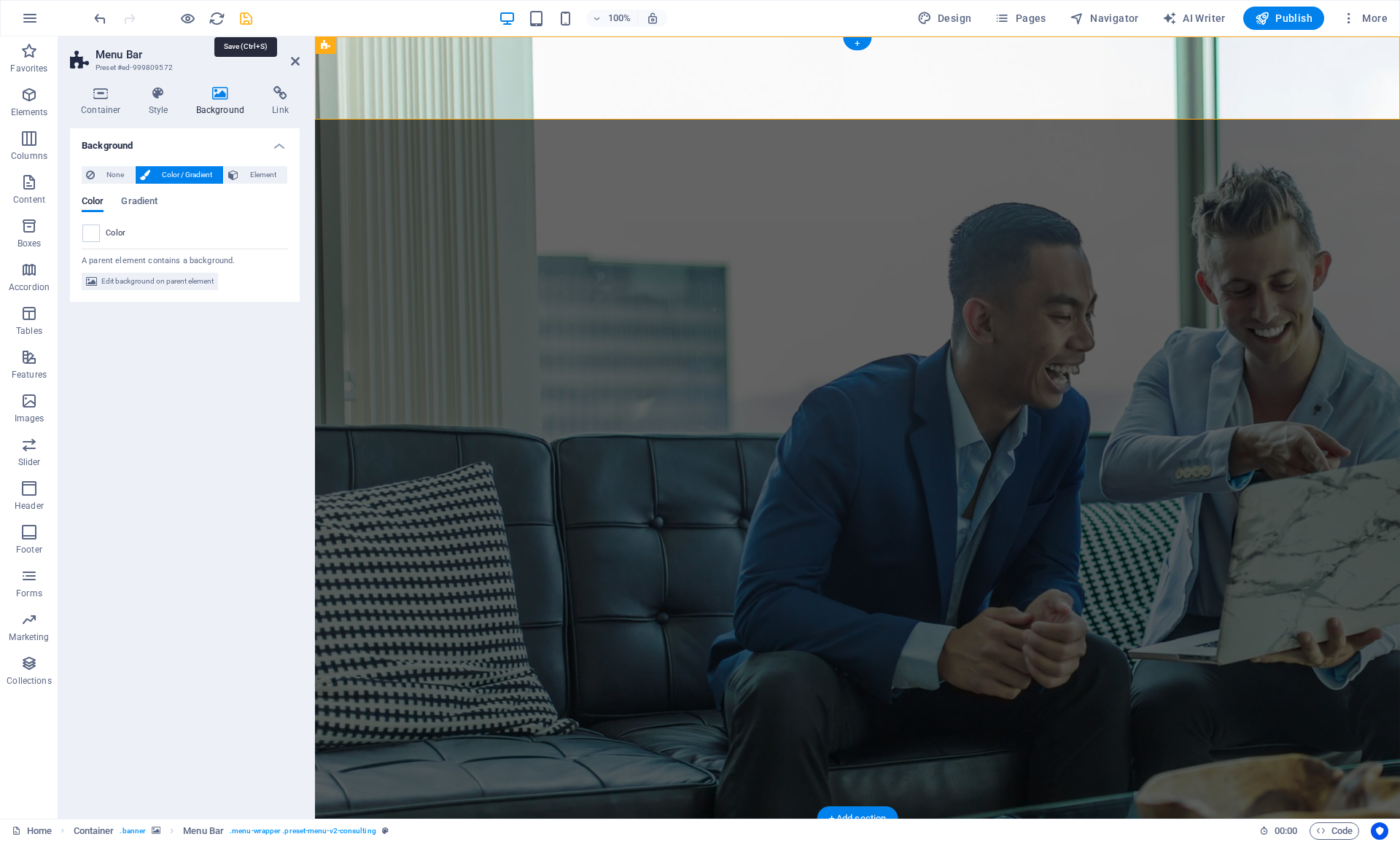
click at [248, 17] on icon "save" at bounding box center [247, 19] width 17 height 17
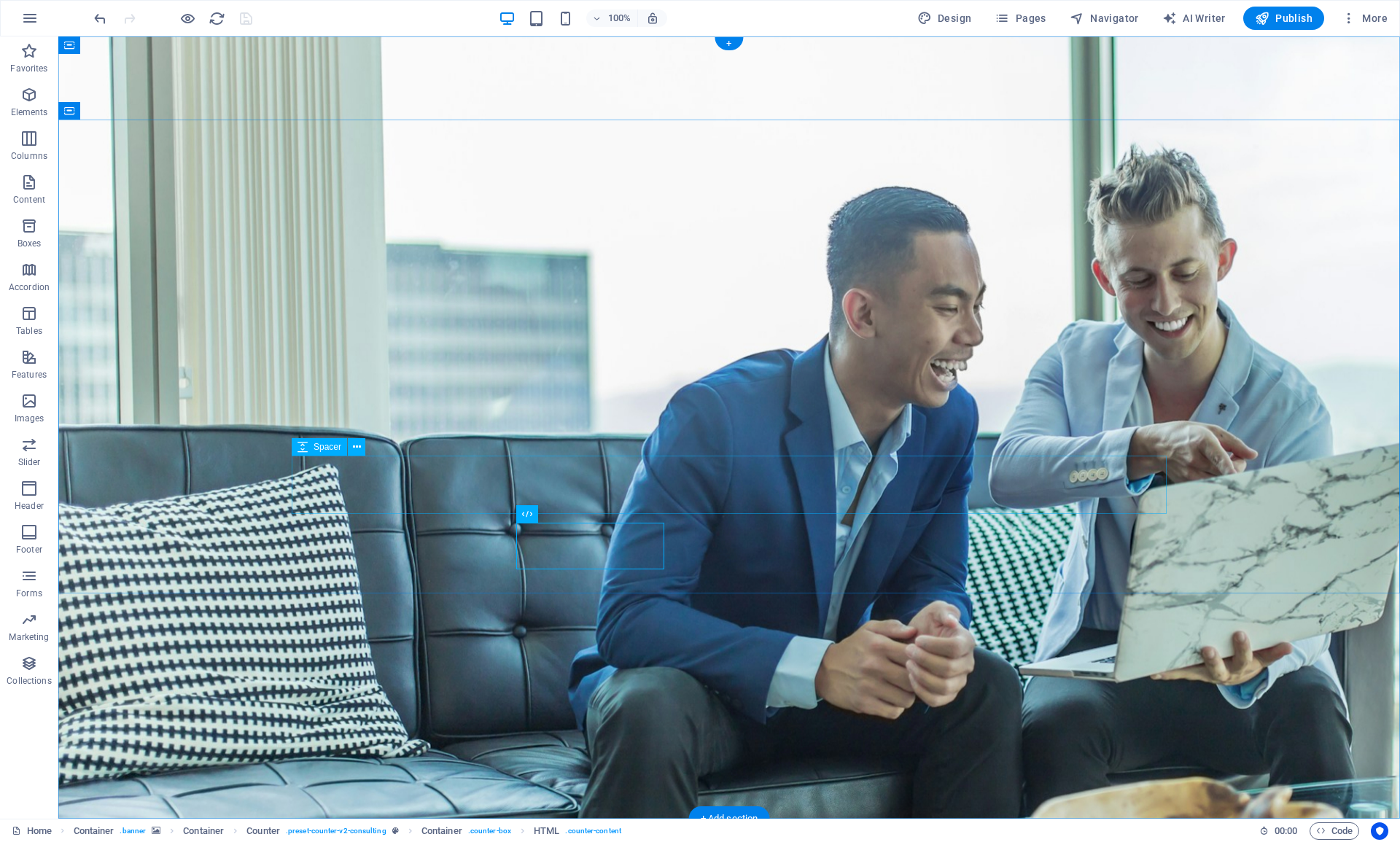
click at [605, 601] on figure at bounding box center [729, 427] width 1342 height 782
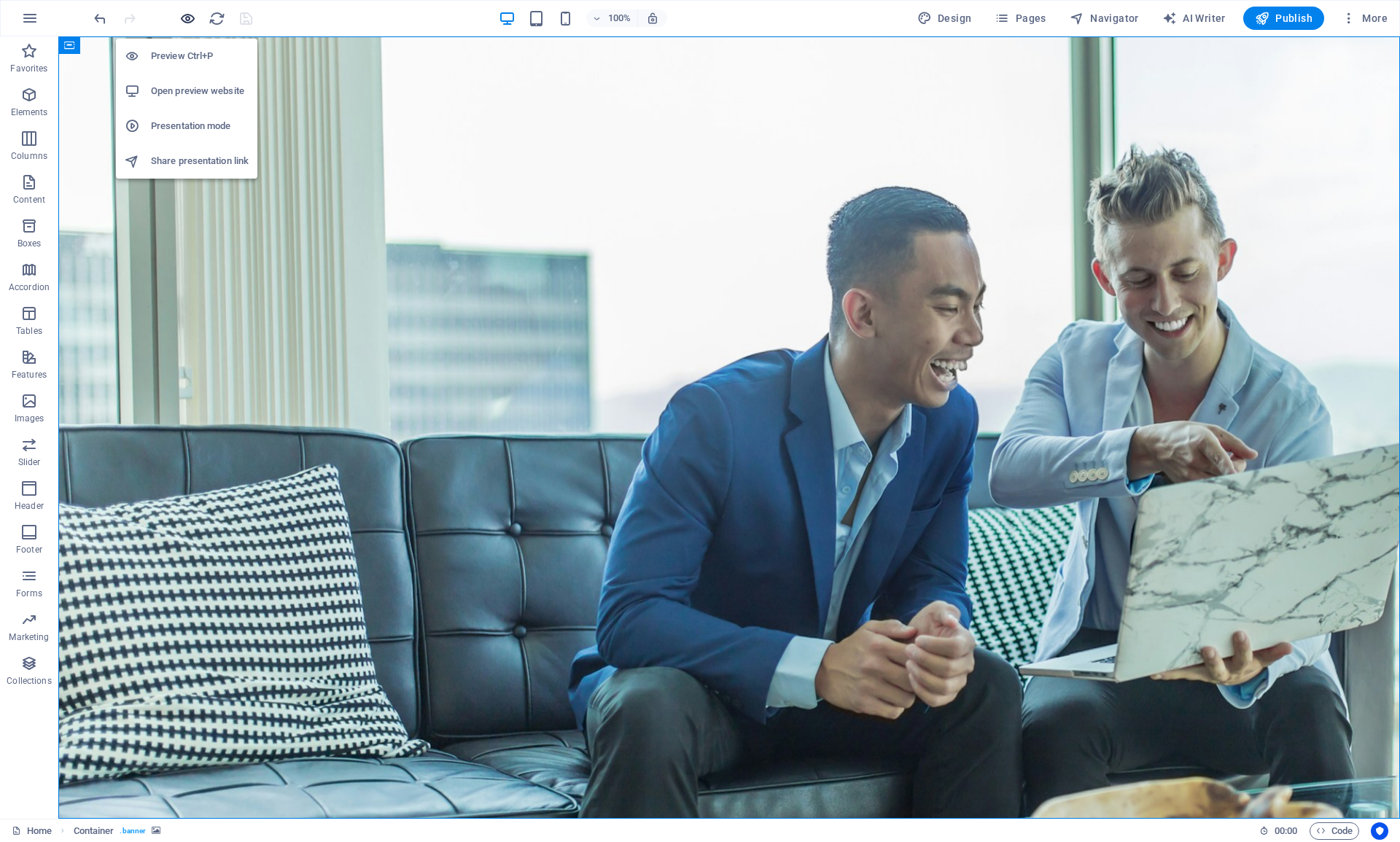
click at [192, 20] on icon "button" at bounding box center [188, 19] width 17 height 17
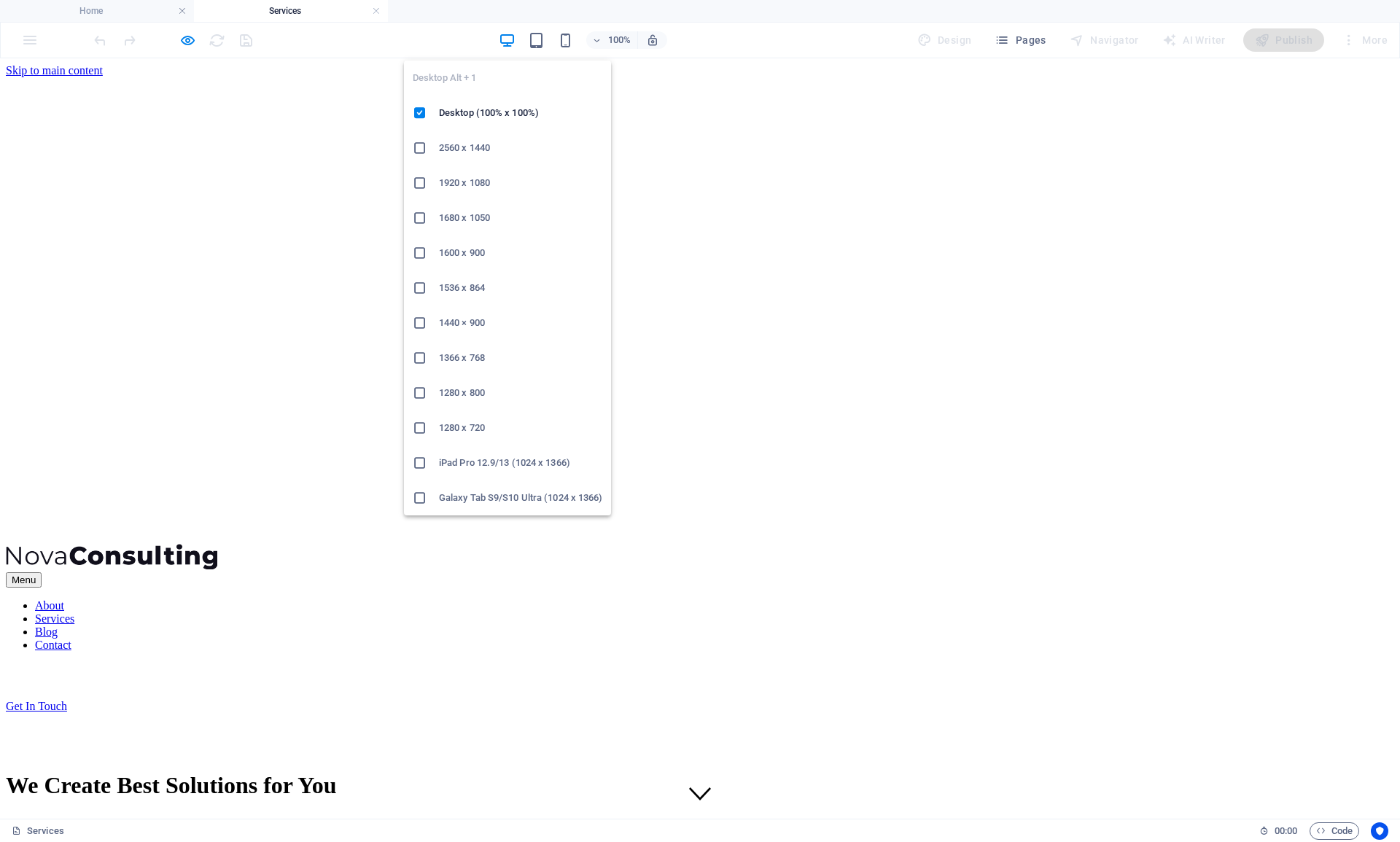
click at [507, 42] on icon "button" at bounding box center [507, 41] width 17 height 17
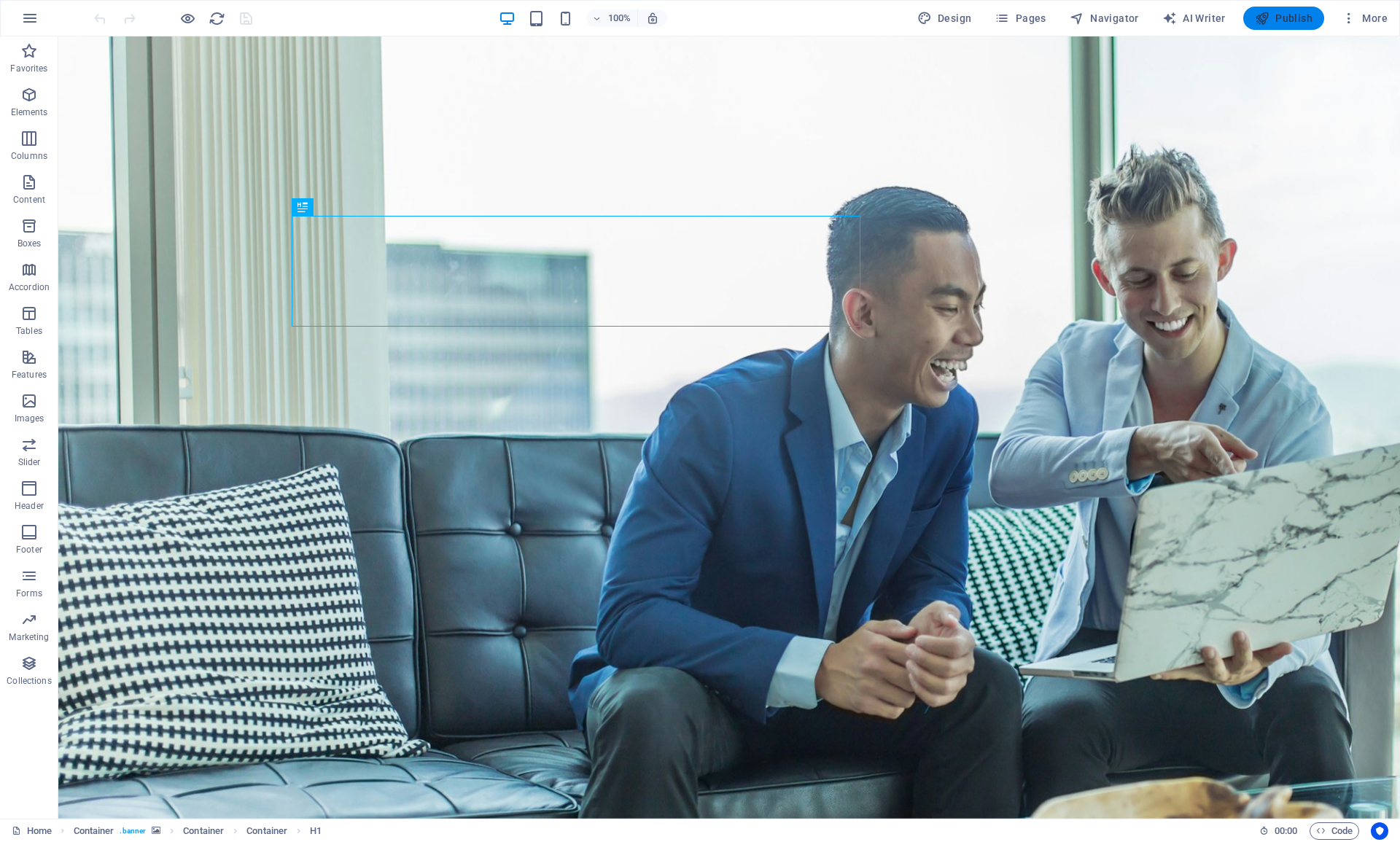
click at [1286, 19] on span "Publish" at bounding box center [1283, 18] width 58 height 14
